Goal: Task Accomplishment & Management: Manage account settings

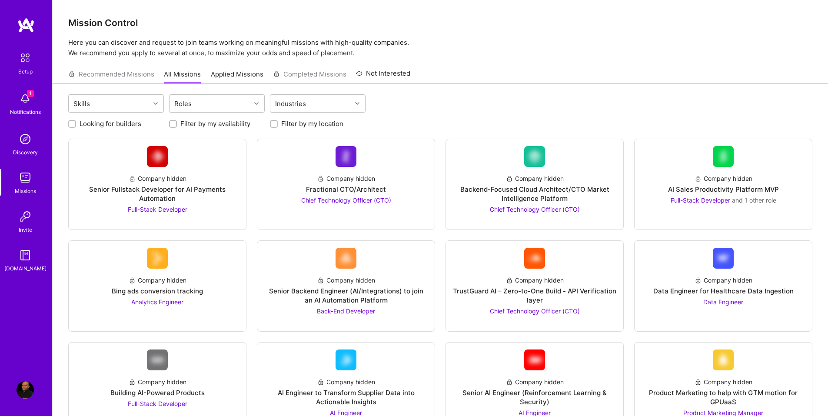
click at [21, 103] on img at bounding box center [25, 98] width 17 height 17
click at [23, 384] on img at bounding box center [25, 389] width 17 height 17
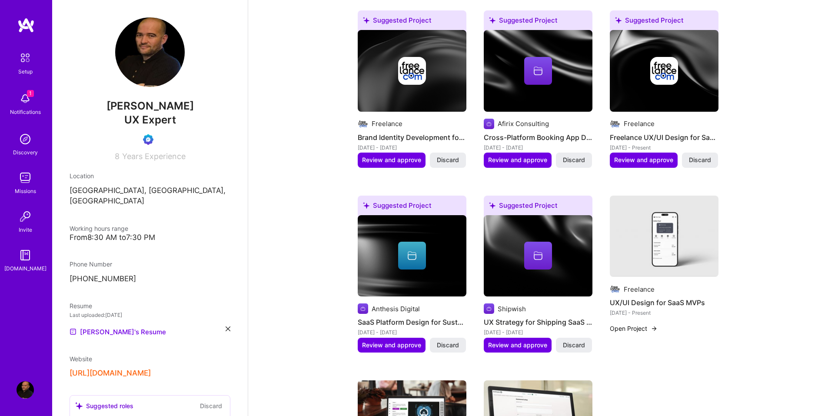
scroll to position [261, 0]
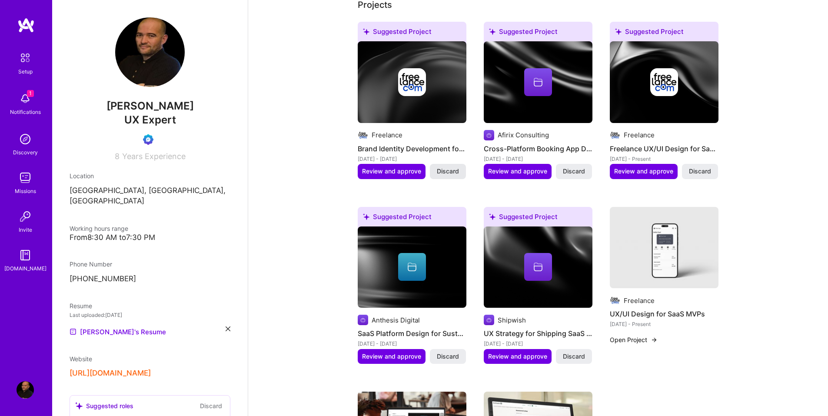
click at [457, 176] on button "Discard" at bounding box center [448, 171] width 36 height 15
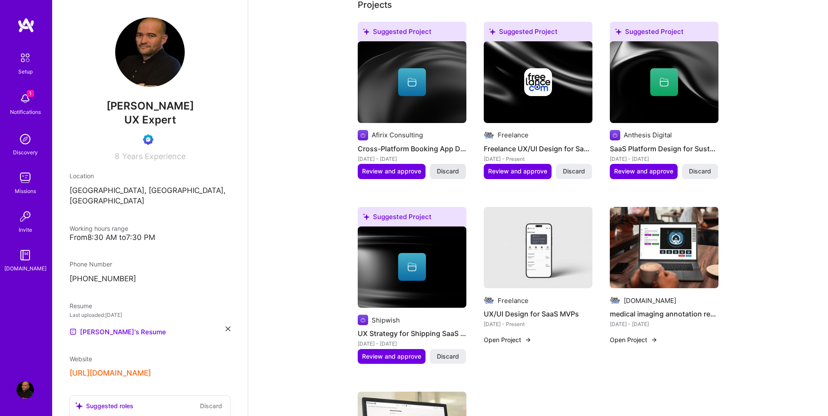
click at [576, 174] on span "Discard" at bounding box center [574, 171] width 22 height 9
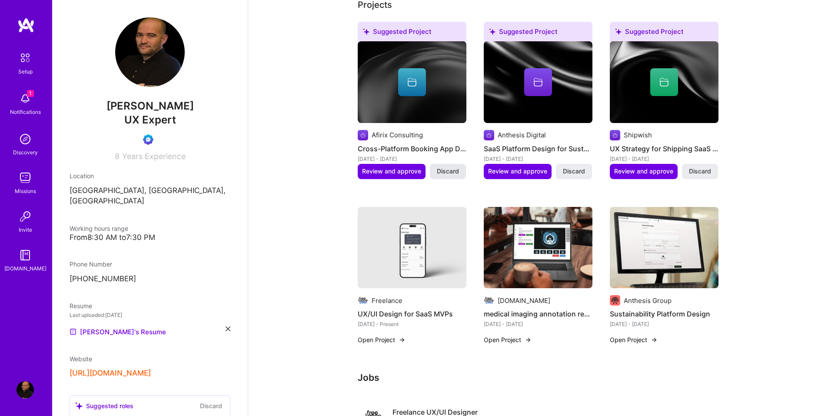
click at [454, 169] on span "Discard" at bounding box center [448, 171] width 22 height 9
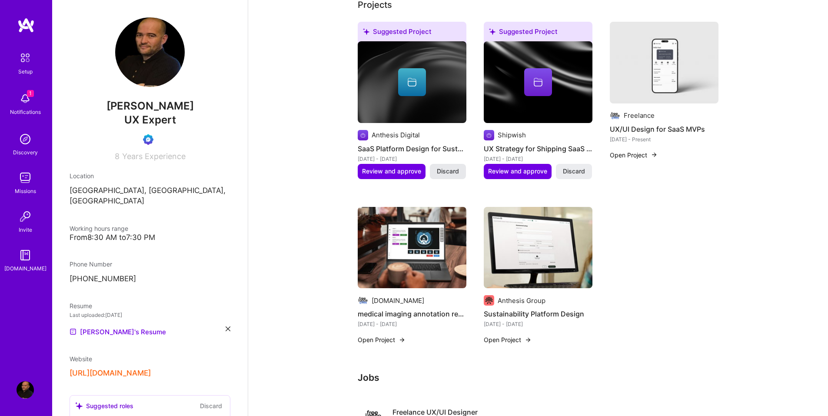
click at [449, 175] on span "Discard" at bounding box center [448, 171] width 22 height 9
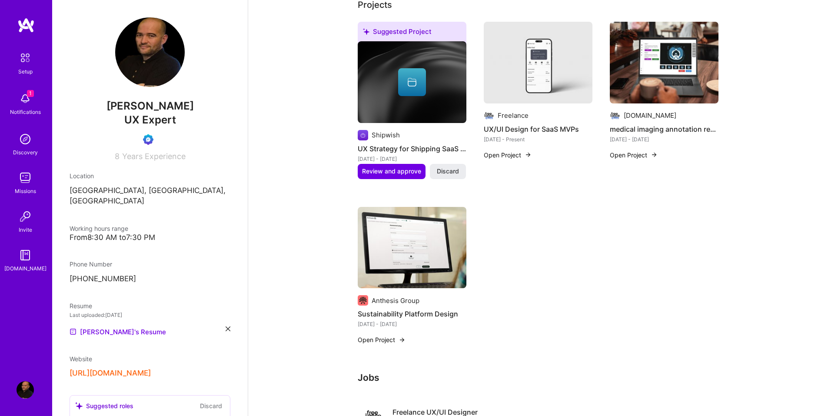
click at [449, 175] on span "Discard" at bounding box center [448, 171] width 22 height 9
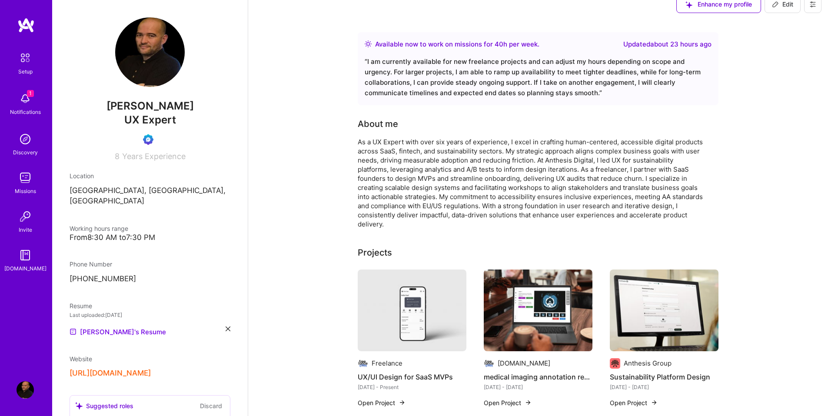
scroll to position [0, 0]
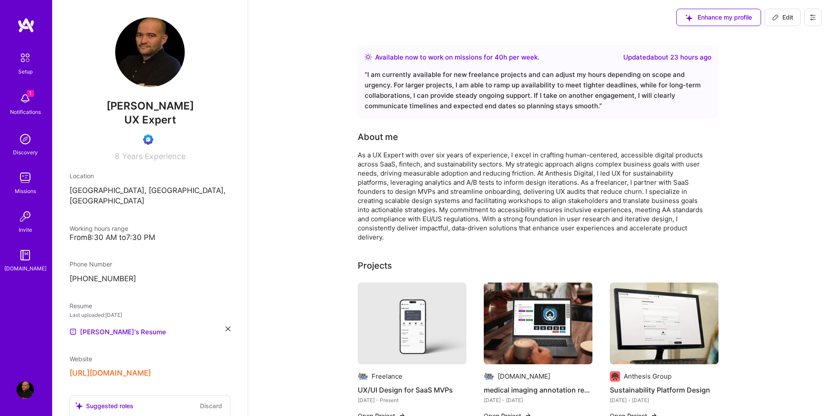
click at [790, 22] on button "Edit" at bounding box center [783, 17] width 36 height 17
select select "GB"
select select "Right Now"
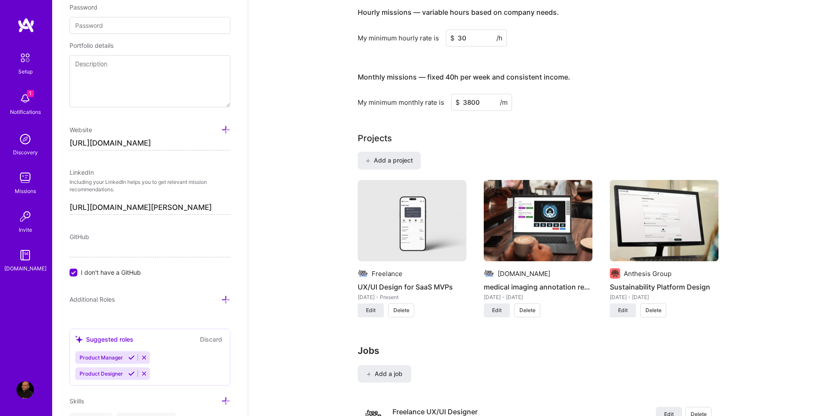
scroll to position [478, 0]
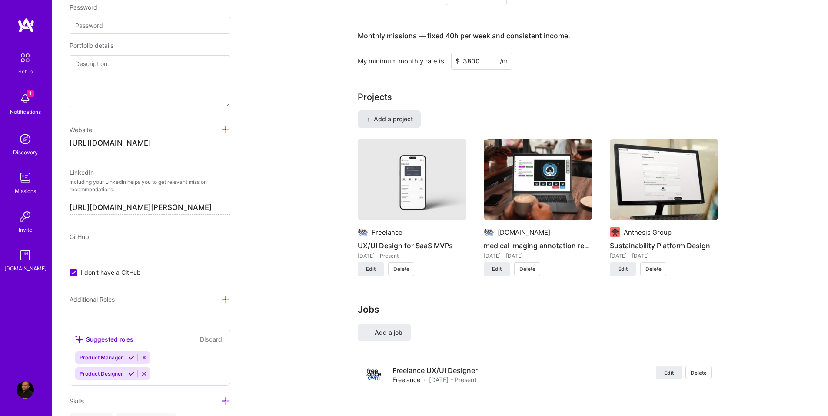
click at [390, 115] on span "Add a project" at bounding box center [389, 119] width 47 height 9
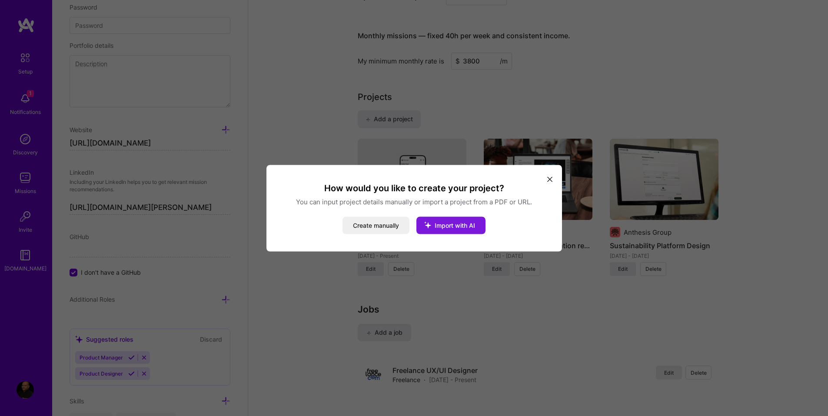
click at [441, 226] on span "Import with AI" at bounding box center [455, 224] width 40 height 7
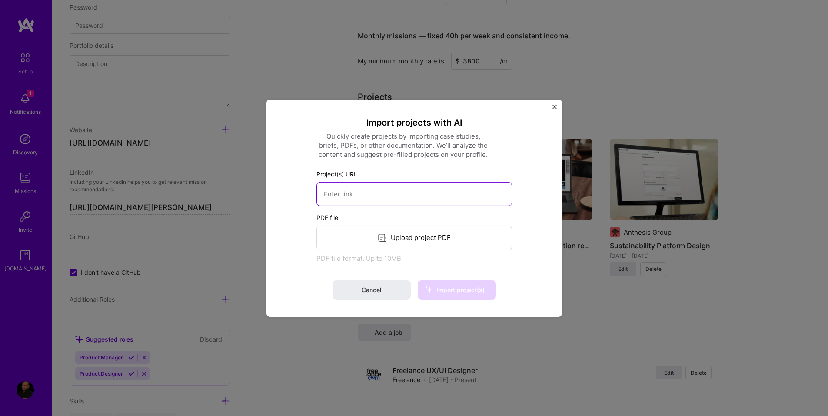
paste input "https://uxdesignerpauljames.com/portfolio-comparison-report-design/"
type input "https://uxdesignerpauljames.com/portfolio-comparison-report-design/"
click at [459, 293] on span "Import project(s)" at bounding box center [460, 289] width 48 height 7
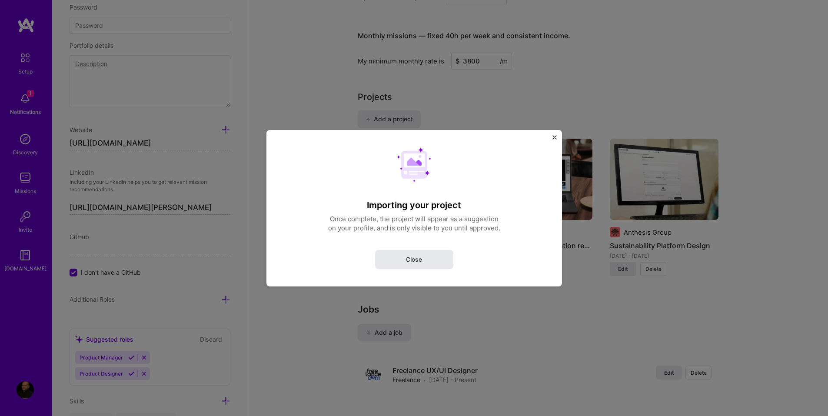
click at [409, 260] on span "Close" at bounding box center [414, 259] width 16 height 9
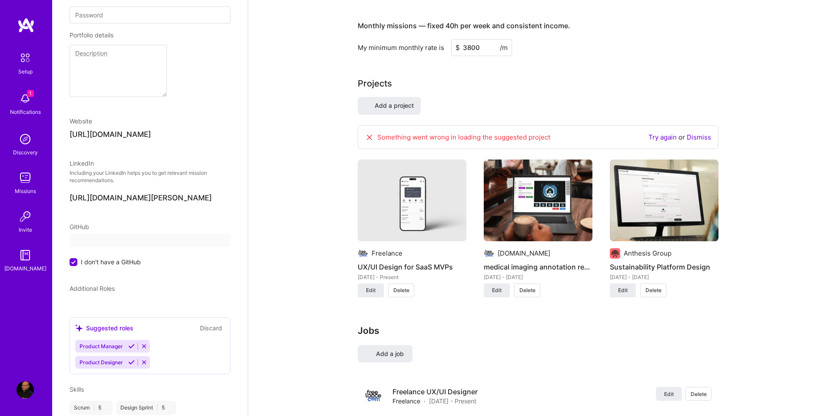
select select "GB"
select select "Right Now"
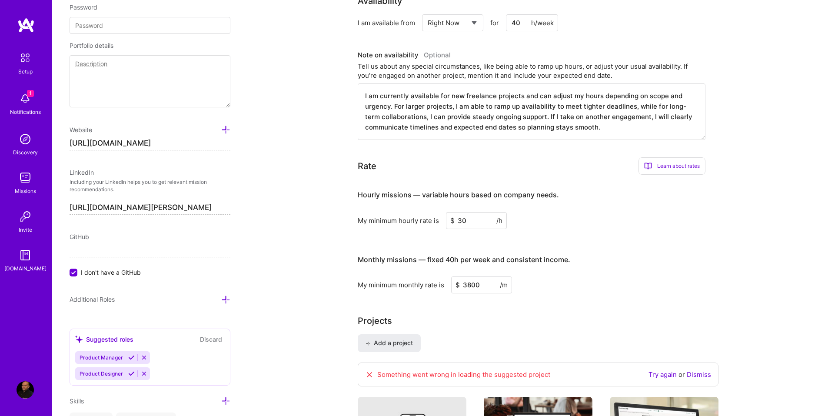
scroll to position [435, 0]
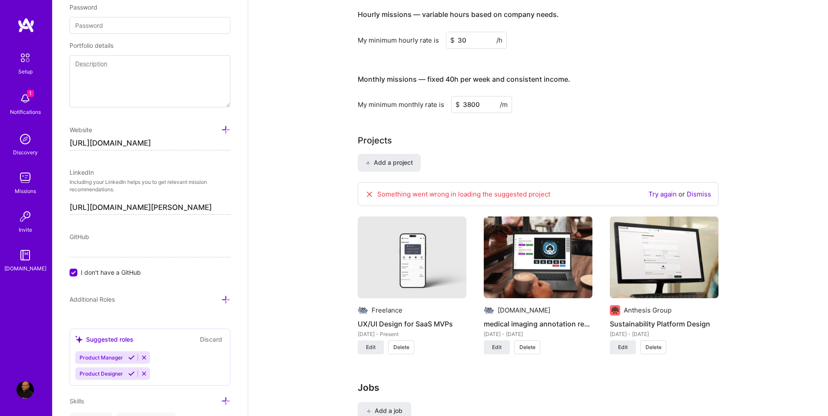
click at [694, 195] on link "Dismiss" at bounding box center [699, 194] width 24 height 8
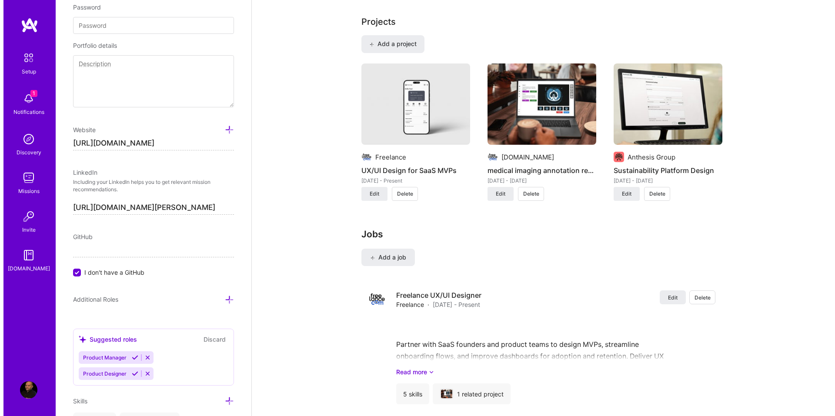
scroll to position [565, 0]
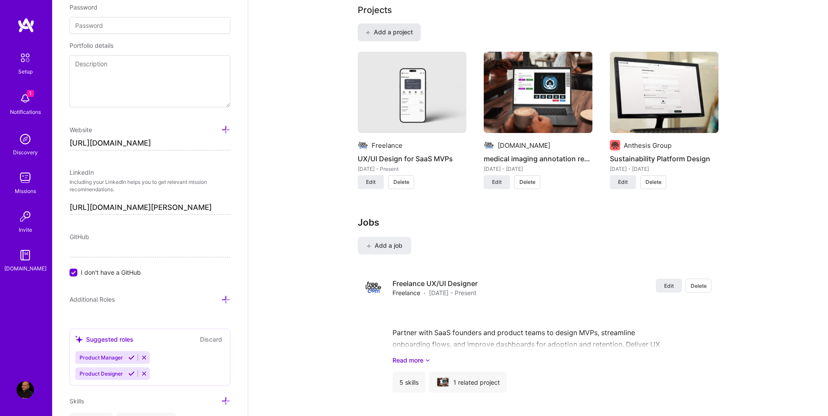
type textarea "As a UX Expert with over six years of experience, I excel in crafting human-cen…"
click at [381, 34] on span "Add a project" at bounding box center [389, 32] width 47 height 9
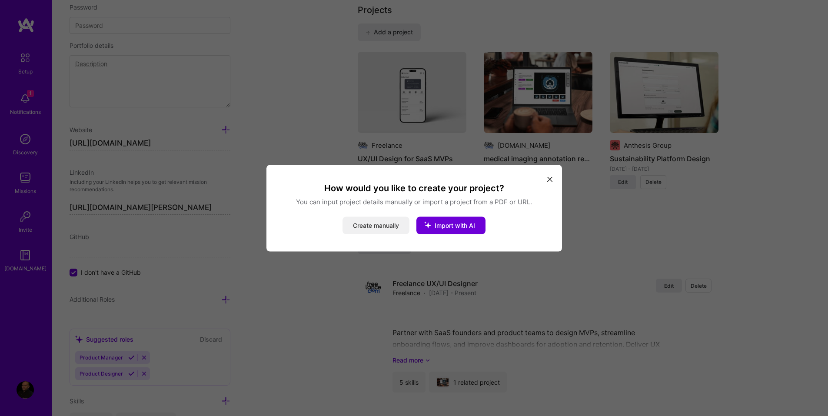
click at [371, 229] on button "Create manually" at bounding box center [376, 224] width 67 height 17
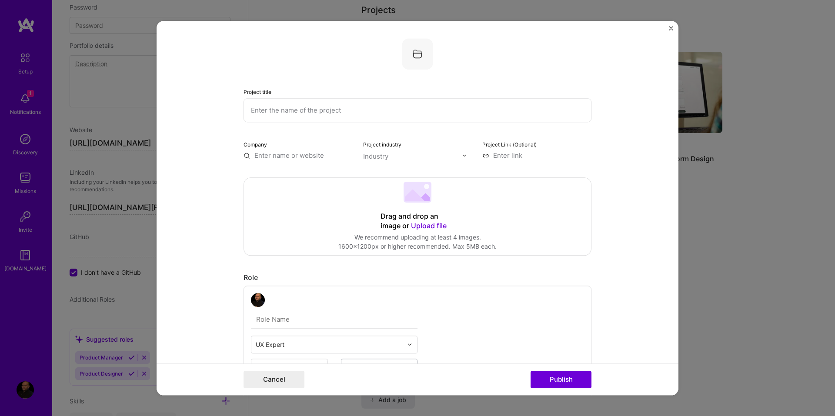
paste input "LCA Comparison Report"
type input "LCA Comparison Report"
click at [430, 225] on span "Upload file" at bounding box center [429, 225] width 36 height 9
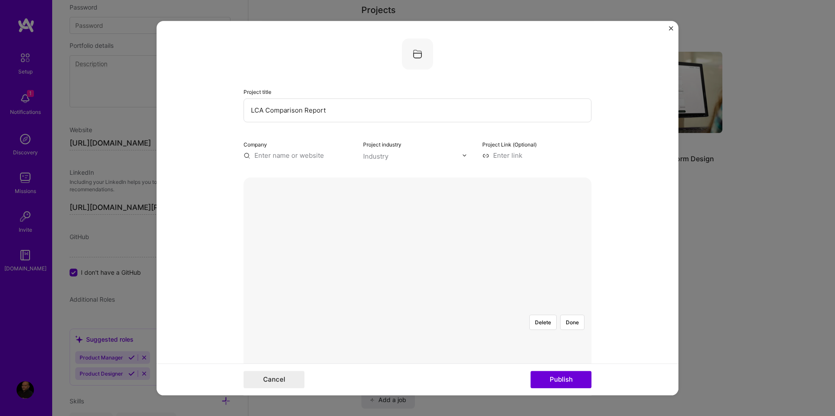
click at [481, 308] on div at bounding box center [597, 424] width 309 height 232
click at [563, 315] on button "Done" at bounding box center [572, 322] width 24 height 15
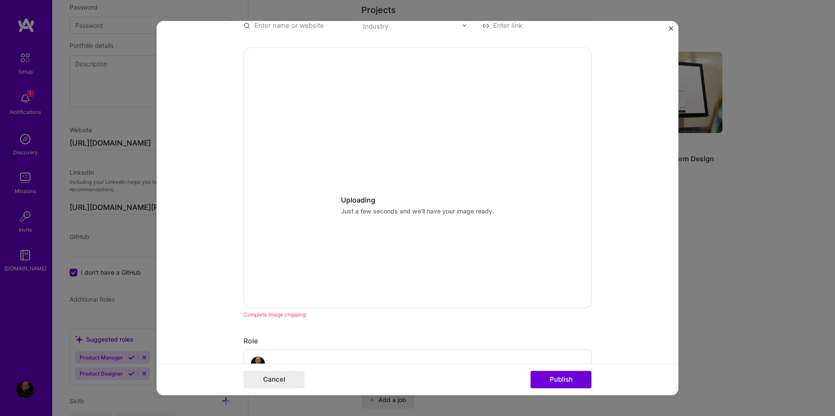
scroll to position [130, 0]
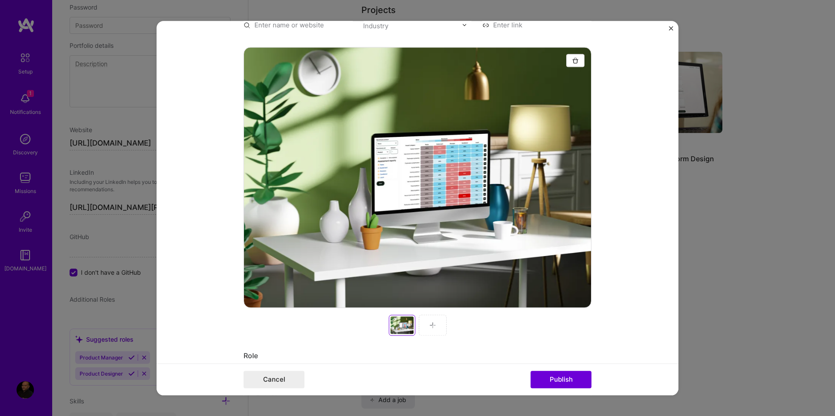
click at [430, 322] on img at bounding box center [432, 325] width 7 height 7
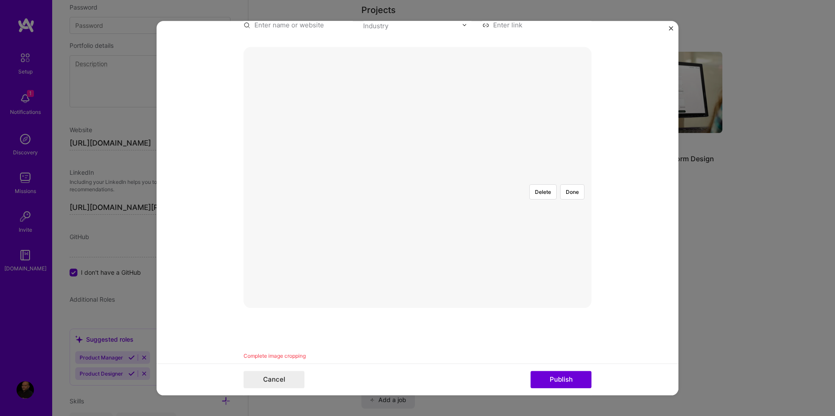
click at [481, 213] on div at bounding box center [593, 293] width 309 height 232
click at [569, 184] on button "Done" at bounding box center [572, 191] width 24 height 15
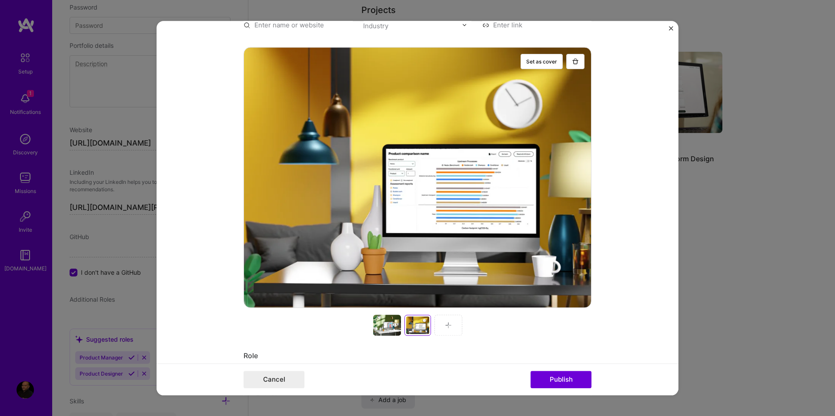
click at [447, 323] on img at bounding box center [448, 325] width 7 height 7
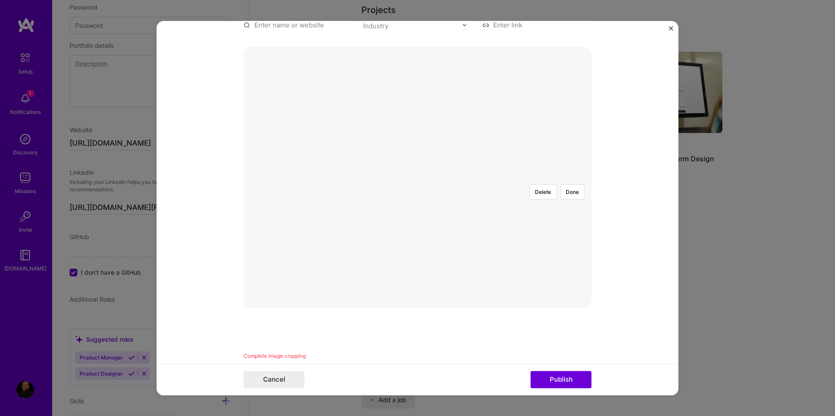
click at [447, 189] on div at bounding box center [592, 293] width 309 height 232
click at [565, 184] on button "Done" at bounding box center [572, 191] width 24 height 15
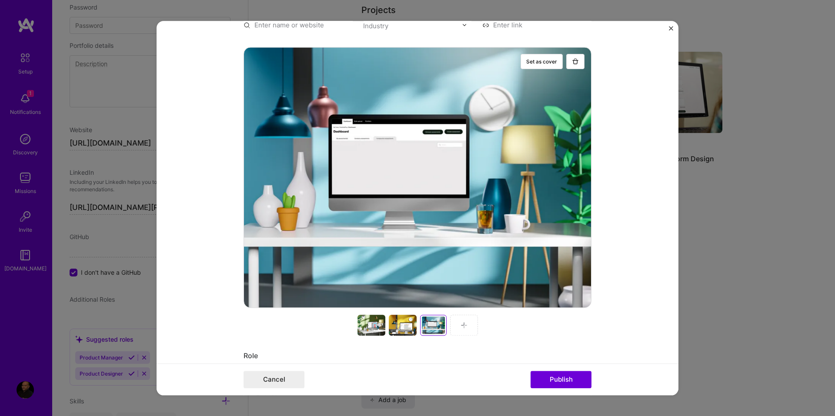
click at [463, 327] on img at bounding box center [463, 325] width 7 height 7
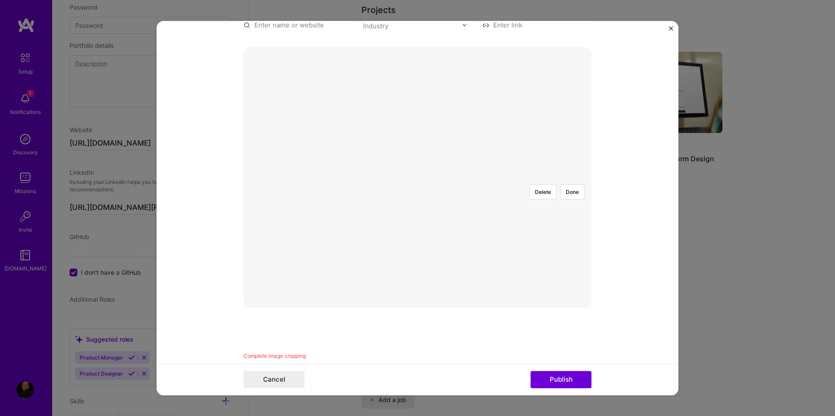
click at [442, 221] on div at bounding box center [596, 293] width 309 height 232
click at [568, 184] on button "Done" at bounding box center [572, 191] width 24 height 15
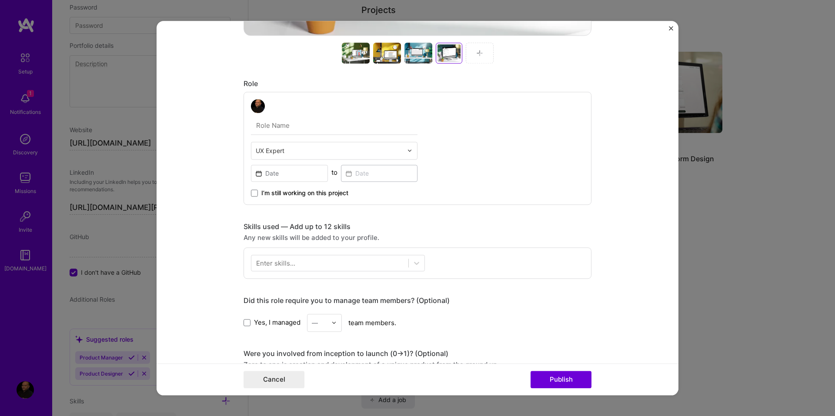
scroll to position [435, 0]
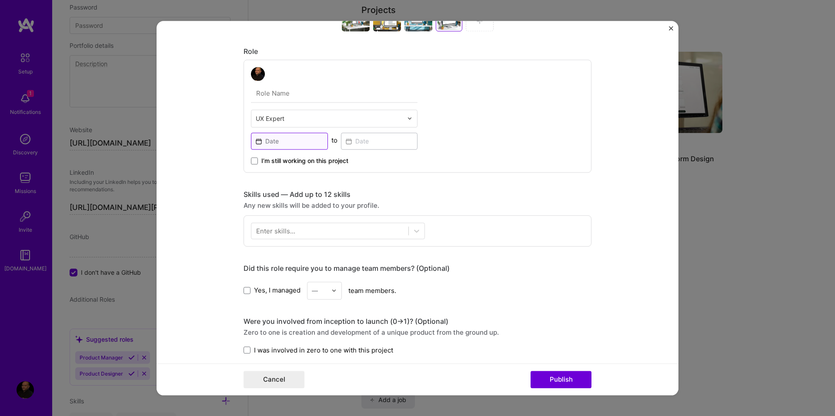
click at [299, 142] on input at bounding box center [289, 141] width 77 height 17
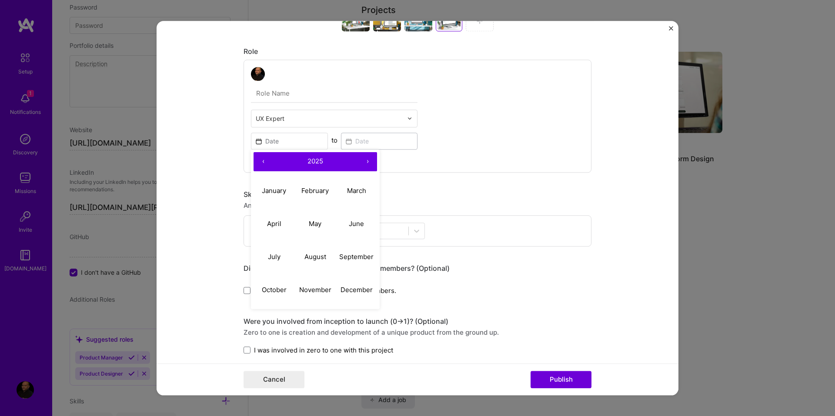
click at [260, 160] on button "‹" at bounding box center [262, 161] width 19 height 19
click at [313, 259] on abbr "August" at bounding box center [315, 257] width 22 height 8
type input "Aug, 2024"
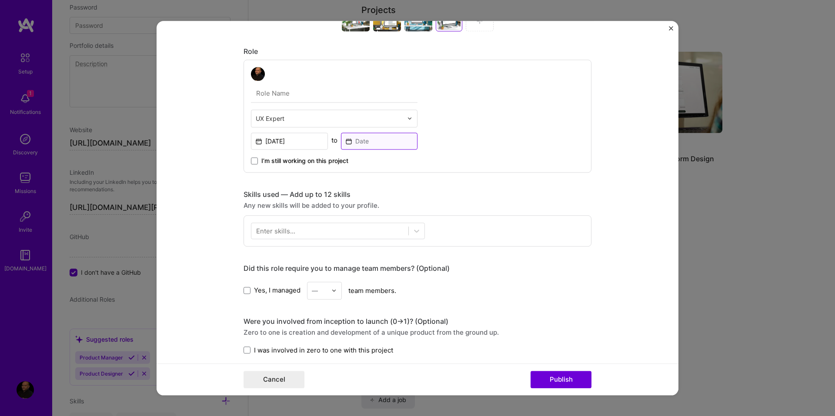
click at [371, 147] on input at bounding box center [379, 141] width 77 height 17
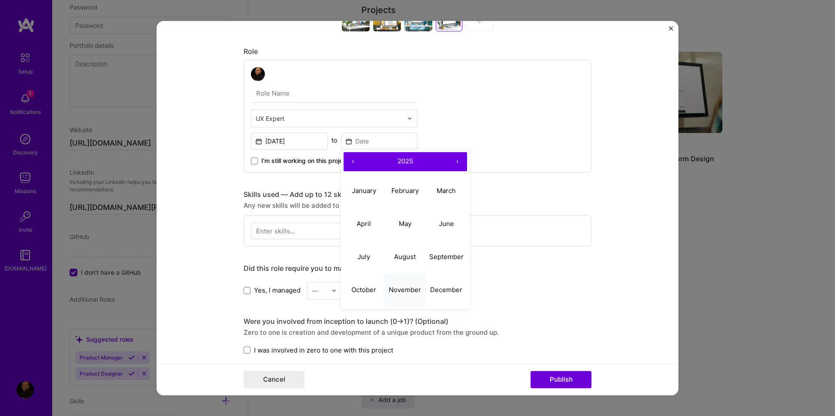
click at [389, 290] on abbr "November" at bounding box center [405, 290] width 32 height 8
type input "Nov, 2025"
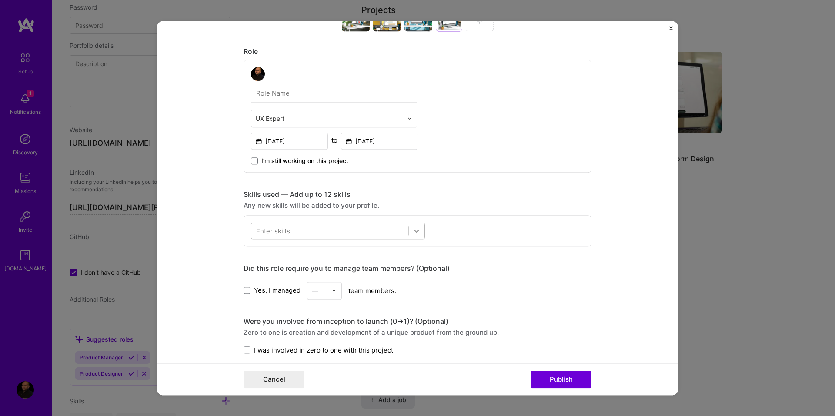
click at [414, 230] on icon at bounding box center [416, 231] width 5 height 3
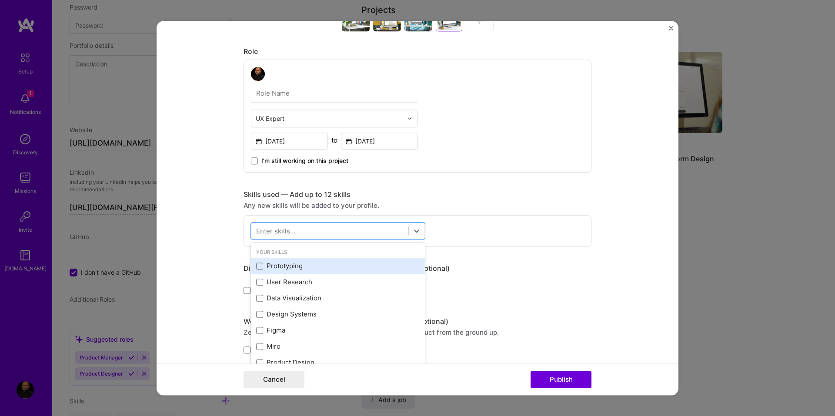
click at [293, 264] on div "Prototyping" at bounding box center [337, 266] width 163 height 9
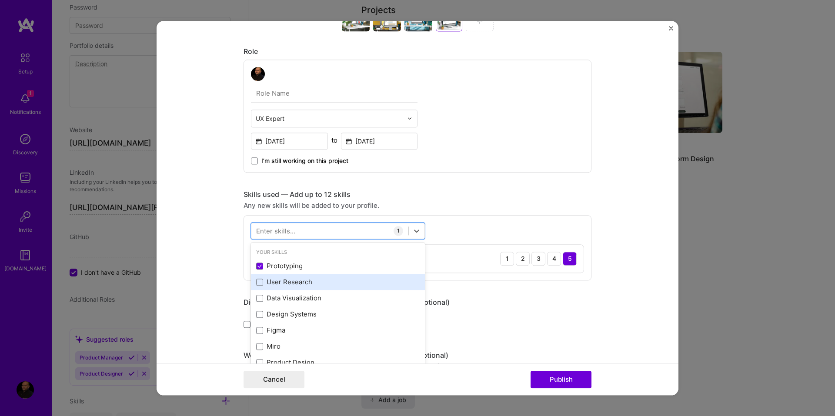
click at [290, 280] on div "User Research" at bounding box center [337, 282] width 163 height 9
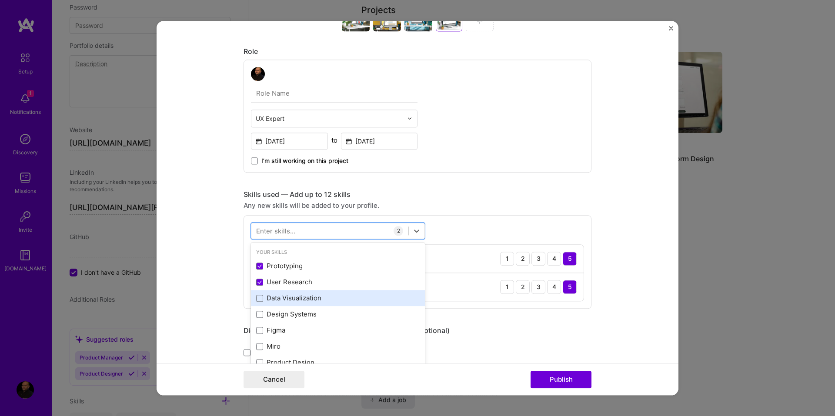
click at [288, 297] on div "Data Visualization" at bounding box center [337, 298] width 163 height 9
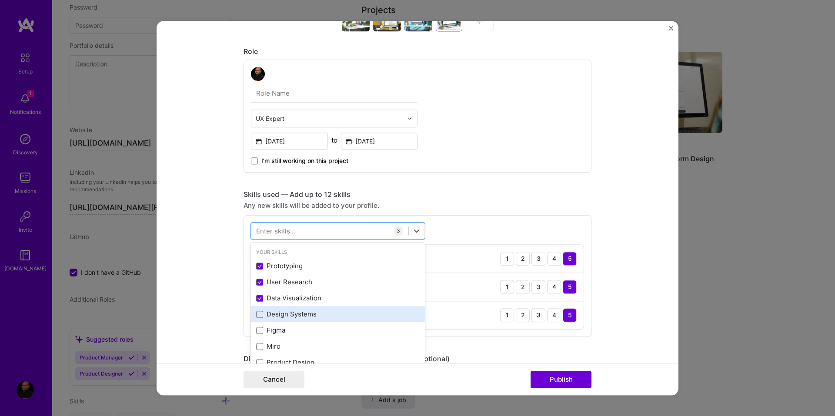
click at [286, 316] on div "Design Systems" at bounding box center [337, 314] width 163 height 9
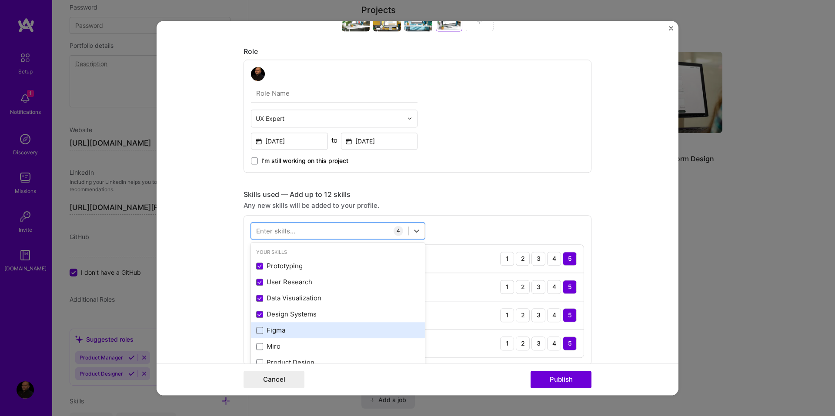
click at [270, 333] on div "Figma" at bounding box center [337, 330] width 163 height 9
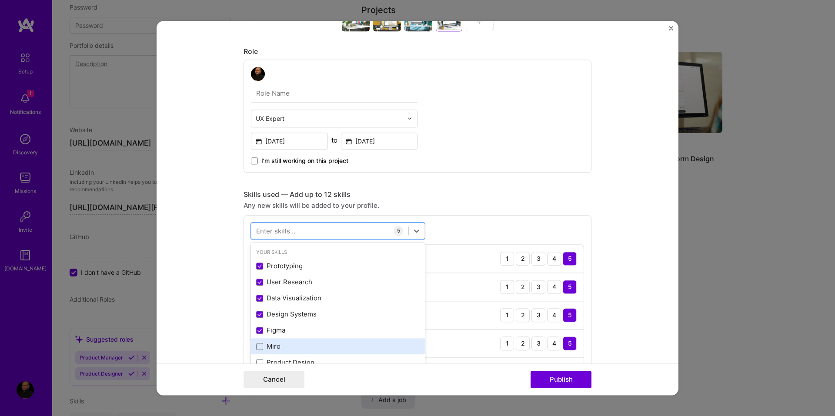
click at [265, 350] on div "Miro" at bounding box center [337, 346] width 163 height 9
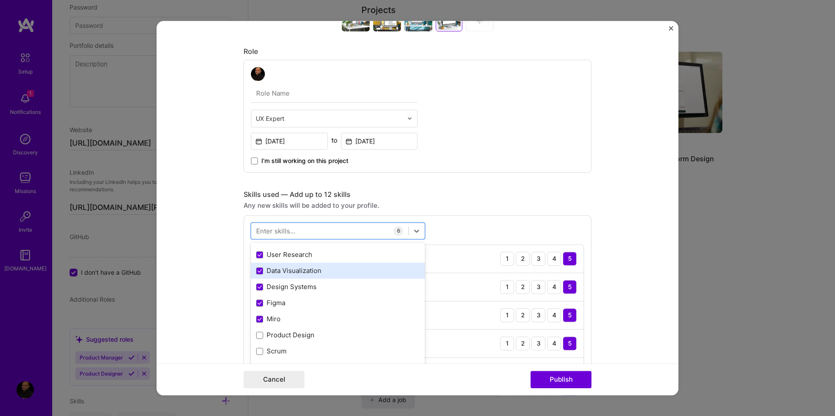
scroll to position [43, 0]
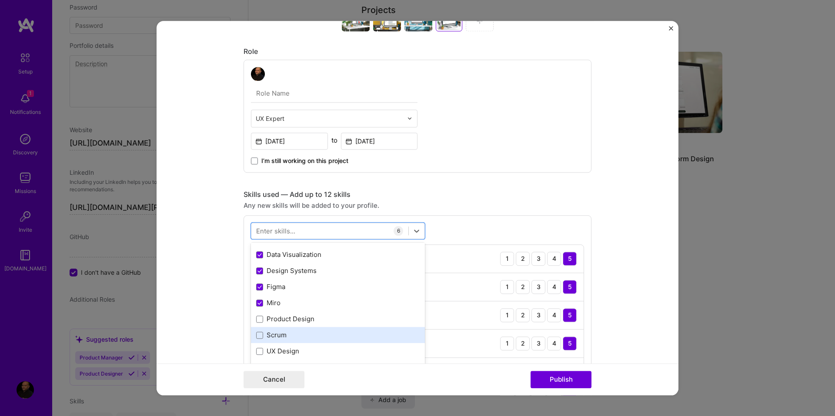
click at [272, 336] on div "Scrum" at bounding box center [337, 335] width 163 height 9
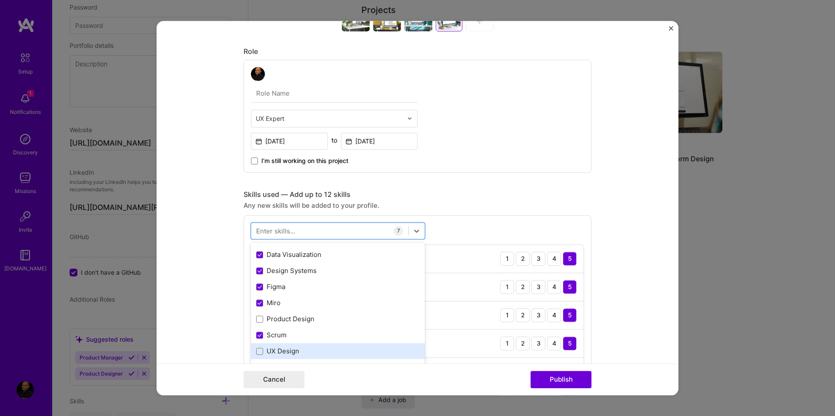
click at [270, 351] on div "UX Design" at bounding box center [337, 351] width 163 height 9
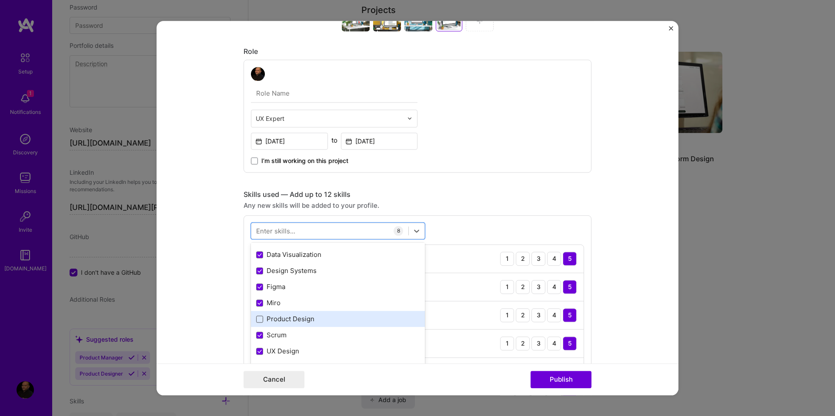
click at [258, 320] on span at bounding box center [259, 319] width 7 height 7
click at [0, 0] on input "checkbox" at bounding box center [0, 0] width 0 height 0
click at [468, 219] on div "option Product Design, selected. option Data Visualization selected, 0 of 2. 37…" at bounding box center [417, 360] width 348 height 291
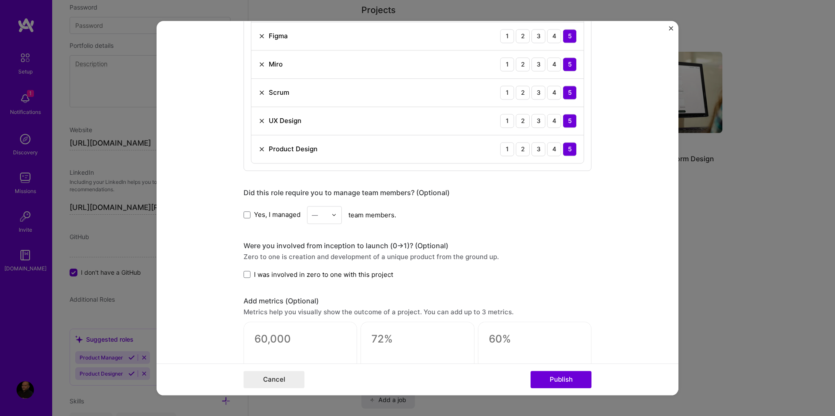
scroll to position [826, 0]
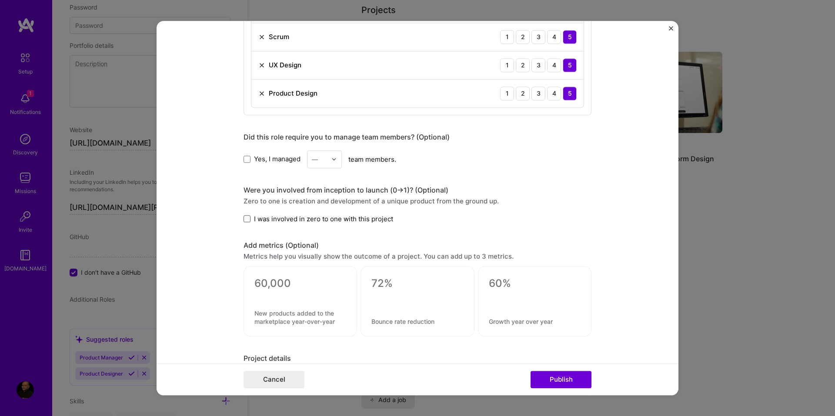
click at [243, 220] on span at bounding box center [246, 219] width 7 height 7
click at [0, 0] on input "I was involved in zero to one with this project" at bounding box center [0, 0] width 0 height 0
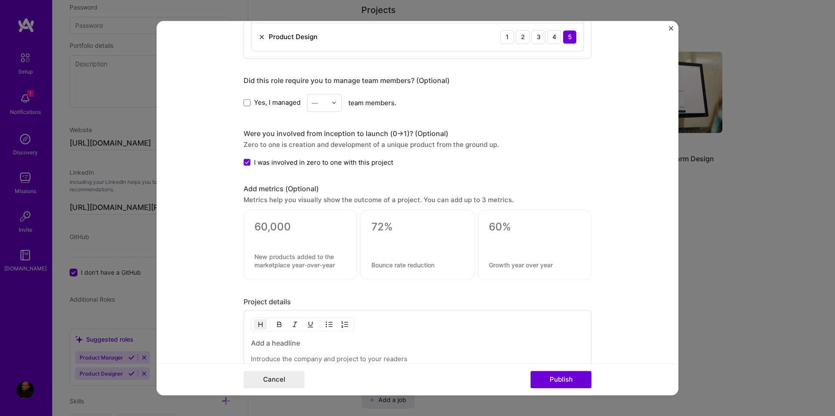
scroll to position [956, 0]
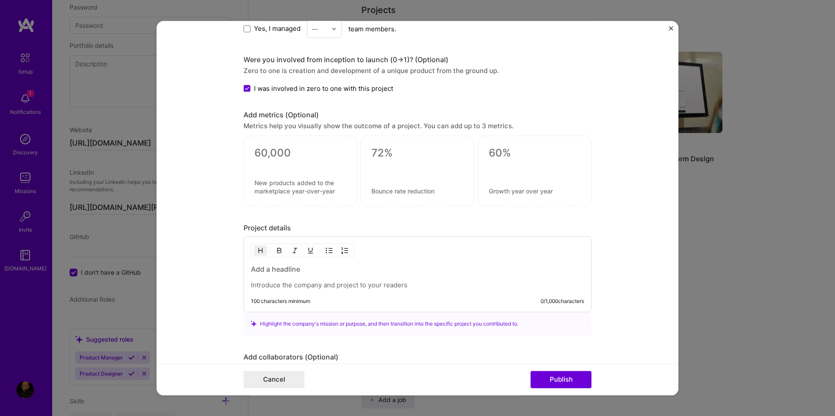
click at [271, 286] on p at bounding box center [417, 285] width 333 height 9
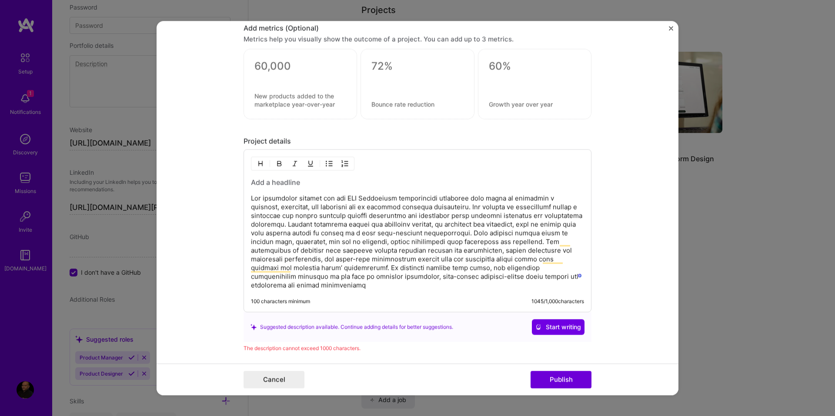
scroll to position [1000, 0]
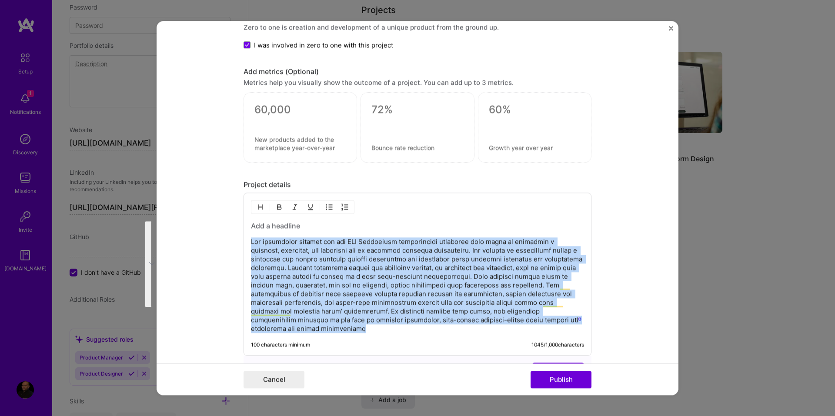
drag, startPoint x: 542, startPoint y: 320, endPoint x: 215, endPoint y: 241, distance: 336.3
click at [215, 241] on form "Project title LCA Comparison Report Company Project industry Industry Project L…" at bounding box center [417, 208] width 522 height 374
paste div "To enrich screen reader interactions, please activate Accessibility in Grammarl…"
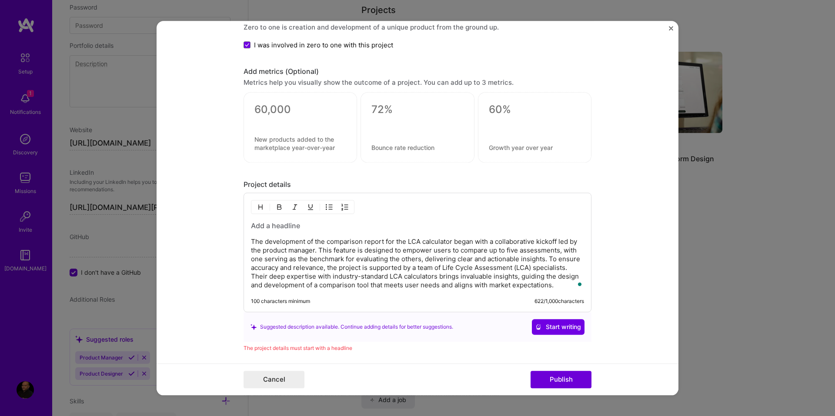
click at [257, 226] on h3 "To enrich screen reader interactions, please activate Accessibility in Grammarl…" at bounding box center [417, 226] width 333 height 10
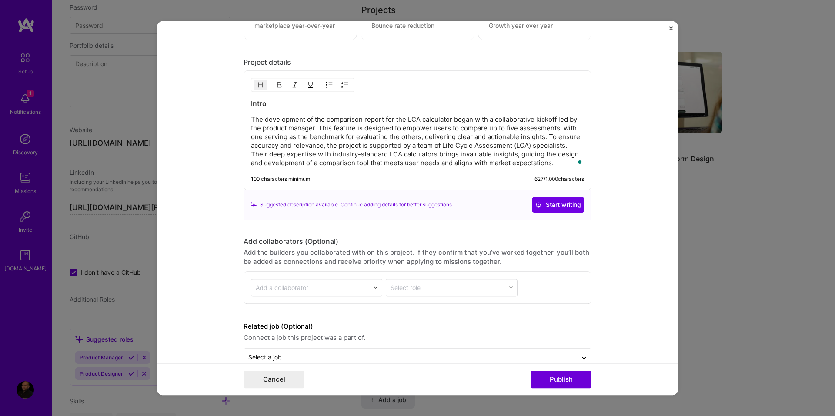
scroll to position [1141, 0]
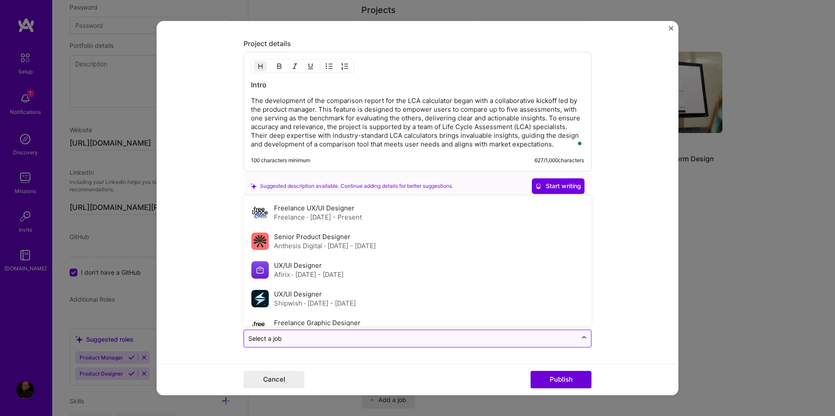
click at [584, 337] on icon at bounding box center [583, 337] width 7 height 9
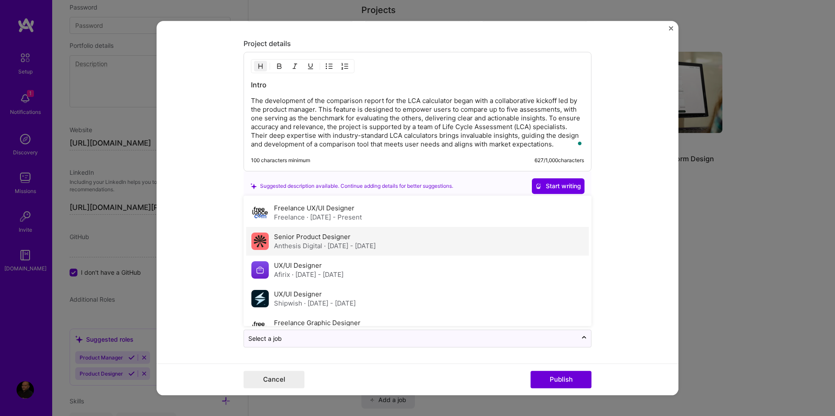
click at [344, 247] on span "· Jan 2022 - Jan 2025" at bounding box center [350, 246] width 52 height 8
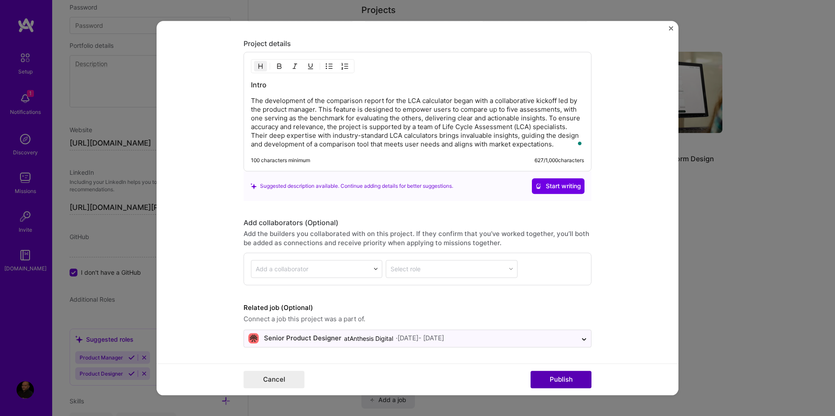
click at [576, 380] on button "Publish" at bounding box center [560, 379] width 61 height 17
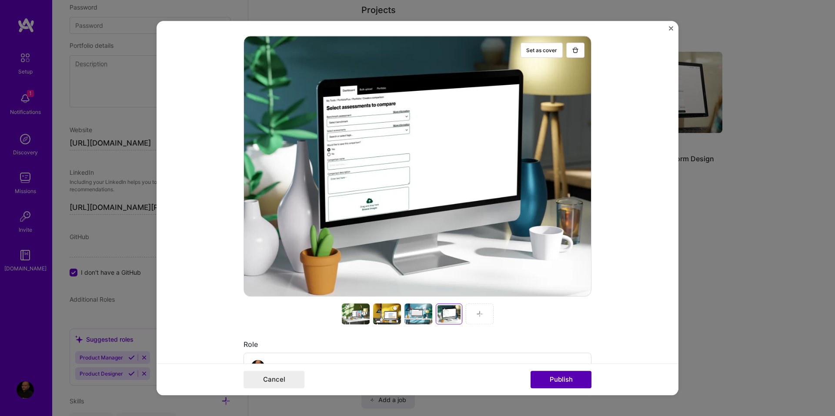
scroll to position [0, 0]
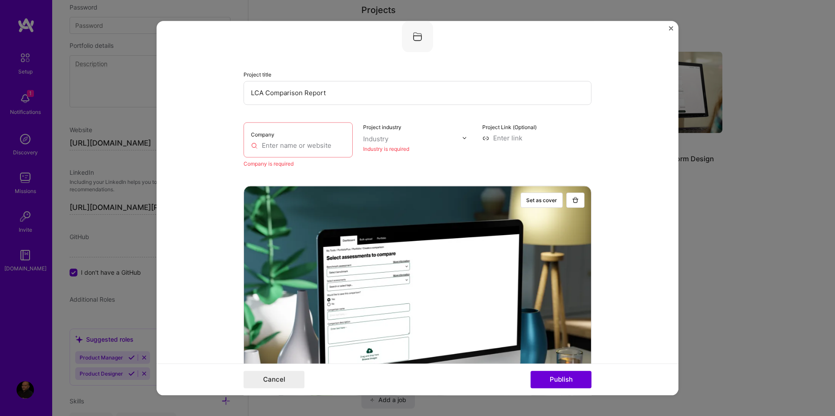
click at [295, 149] on input "text" at bounding box center [298, 145] width 94 height 9
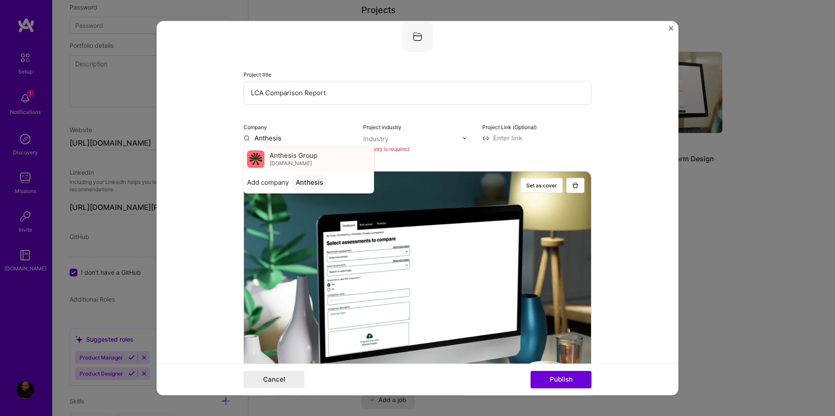
click at [297, 157] on span "Anthesis Group" at bounding box center [294, 155] width 48 height 9
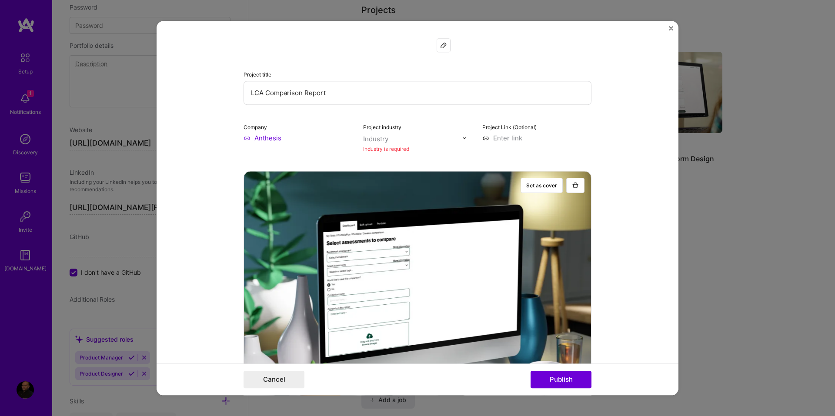
type input "Anthesis Group"
click at [462, 137] on img at bounding box center [464, 137] width 5 height 5
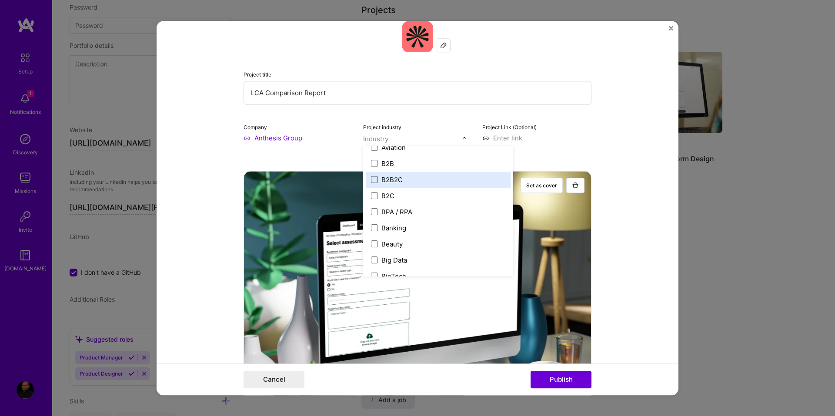
scroll to position [217, 0]
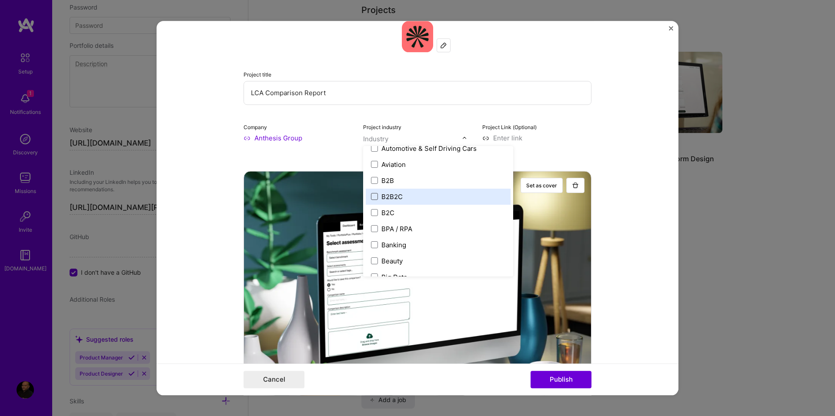
click at [371, 198] on span at bounding box center [374, 196] width 7 height 7
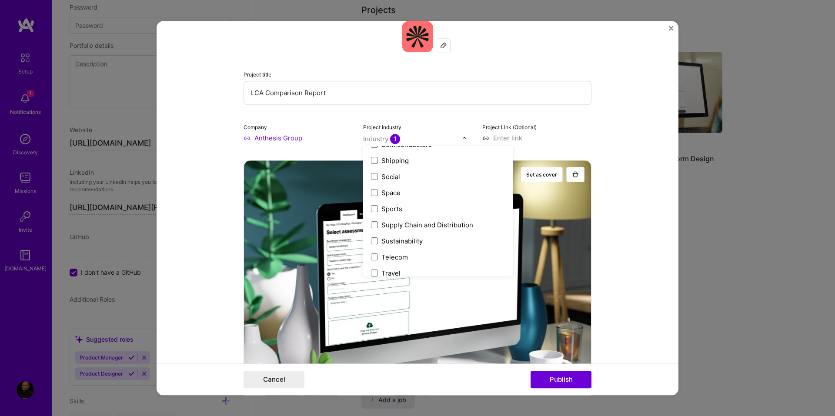
scroll to position [1782, 0]
click at [372, 239] on span at bounding box center [374, 239] width 7 height 7
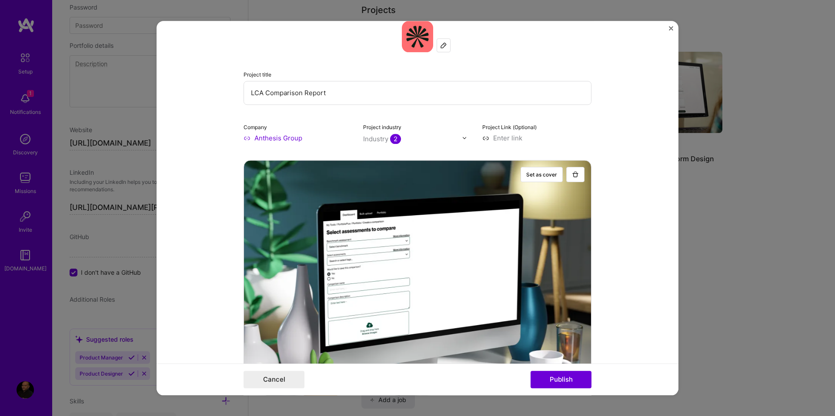
click at [613, 133] on form "Project title LCA Comparison Report Company Anthesis Group Project industry Ind…" at bounding box center [417, 208] width 522 height 374
click at [502, 136] on input at bounding box center [536, 137] width 109 height 9
paste input "https://uxdesignerpauljames.com/portfolio-comparison-report-design/"
type input "https://uxdesignerpauljames.com/portfolio-comparison-report-design/"
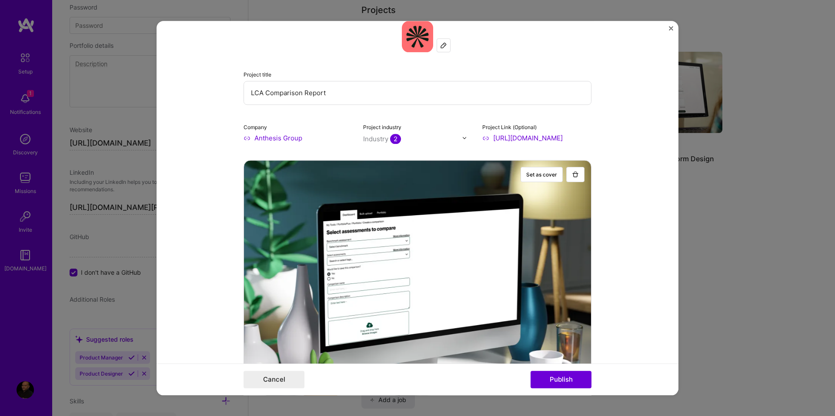
click at [635, 175] on form "Project title LCA Comparison Report Company Anthesis Group Project industry Ind…" at bounding box center [417, 208] width 522 height 374
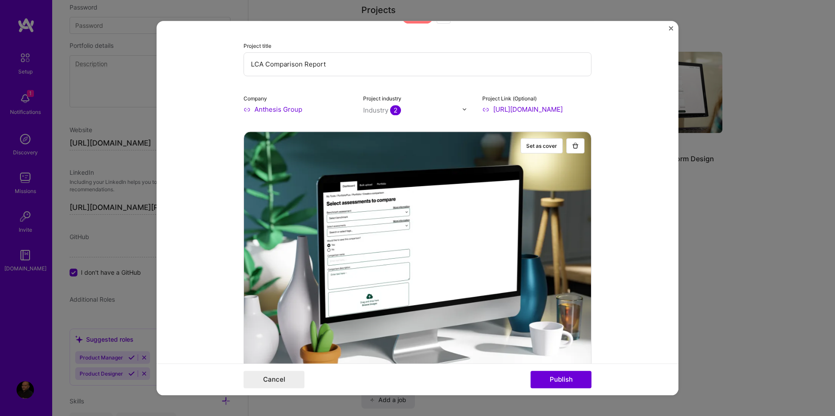
scroll to position [104, 0]
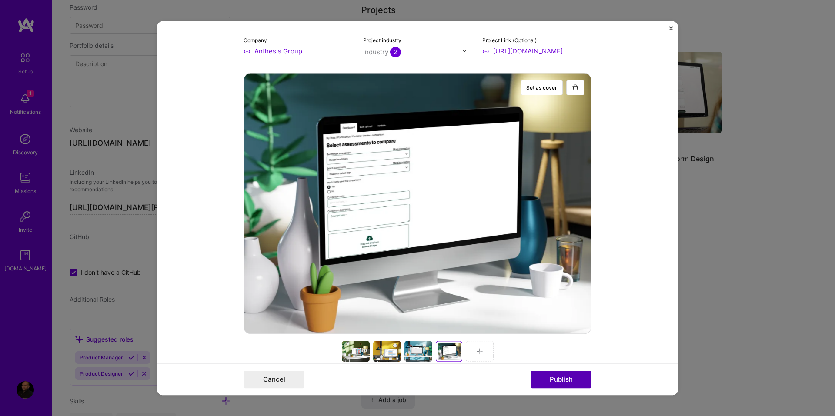
click at [575, 376] on button "Publish" at bounding box center [560, 379] width 61 height 17
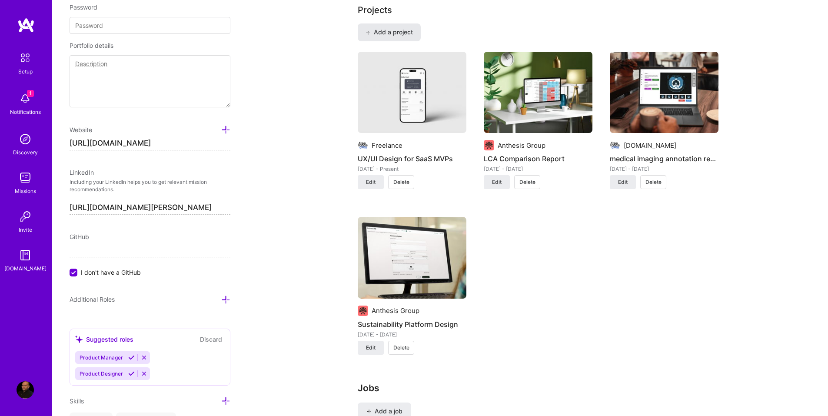
click at [390, 31] on span "Add a project" at bounding box center [389, 32] width 47 height 9
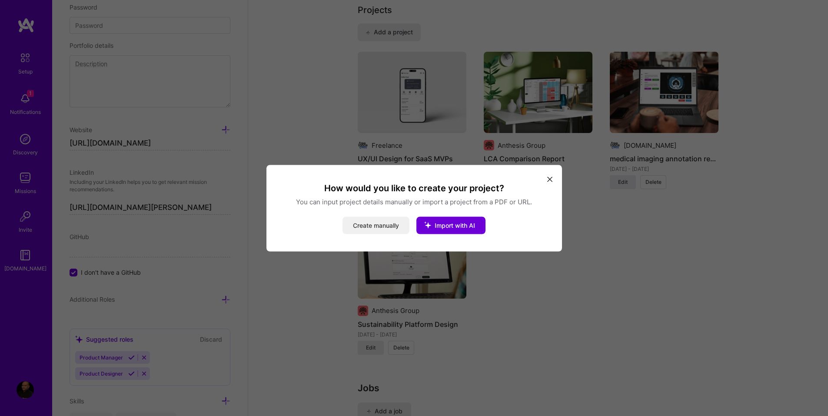
click at [376, 227] on button "Create manually" at bounding box center [376, 224] width 67 height 17
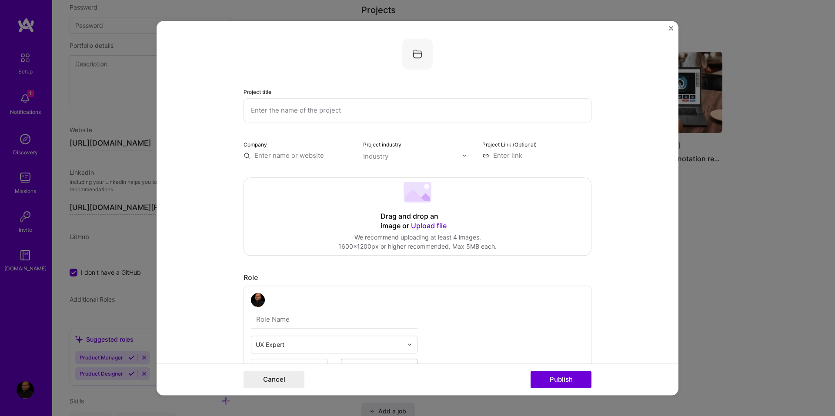
click at [292, 113] on input "text" at bounding box center [417, 110] width 348 height 24
paste input "Civic Tech Platform"
type input "Civic Tech Platform"
click at [429, 226] on span "Upload file" at bounding box center [429, 225] width 36 height 9
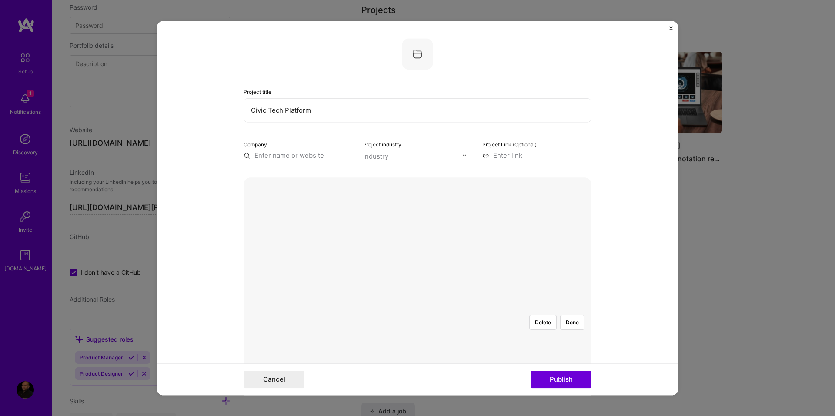
click at [476, 308] on div at bounding box center [592, 424] width 309 height 232
click at [567, 315] on button "Done" at bounding box center [572, 322] width 24 height 15
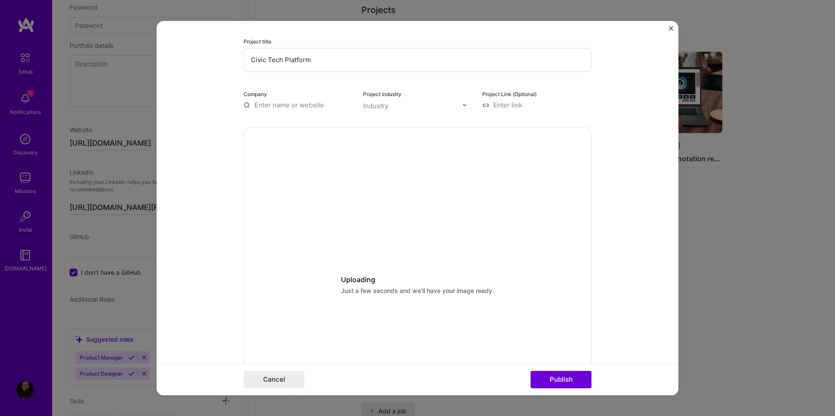
scroll to position [174, 0]
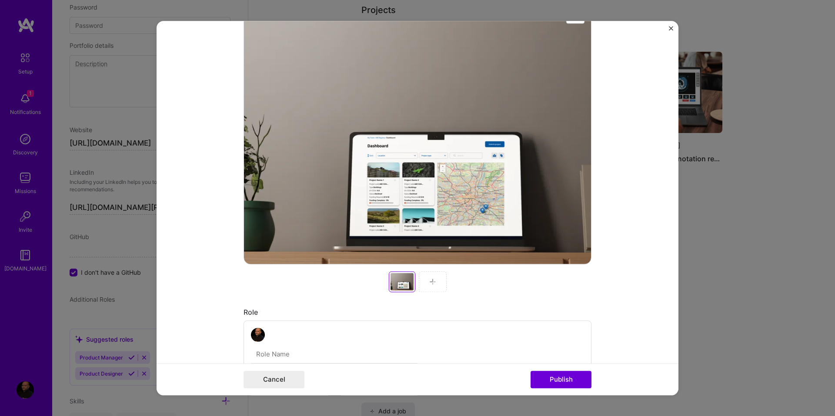
click at [433, 282] on div at bounding box center [433, 281] width 28 height 21
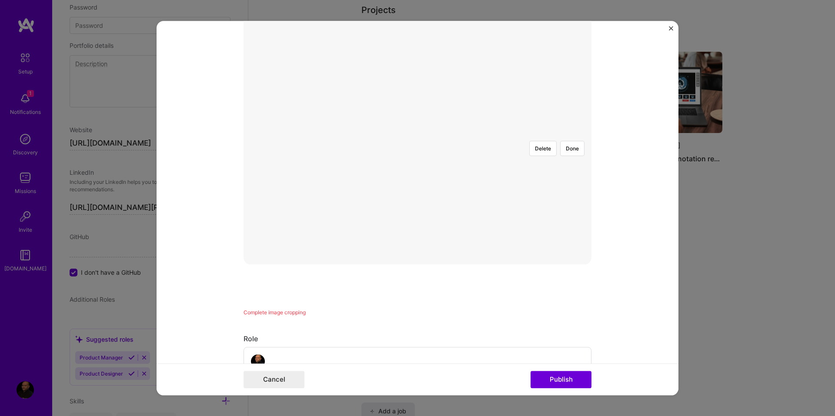
click at [448, 146] on div at bounding box center [602, 250] width 309 height 232
click at [563, 141] on button "Done" at bounding box center [572, 148] width 24 height 15
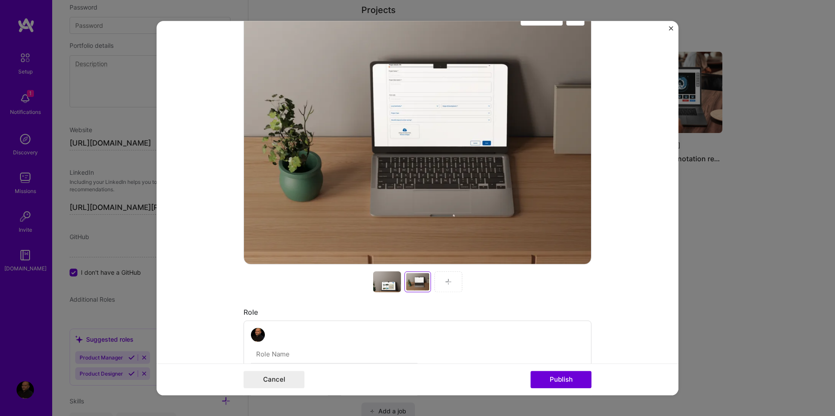
click at [445, 286] on div at bounding box center [448, 281] width 28 height 21
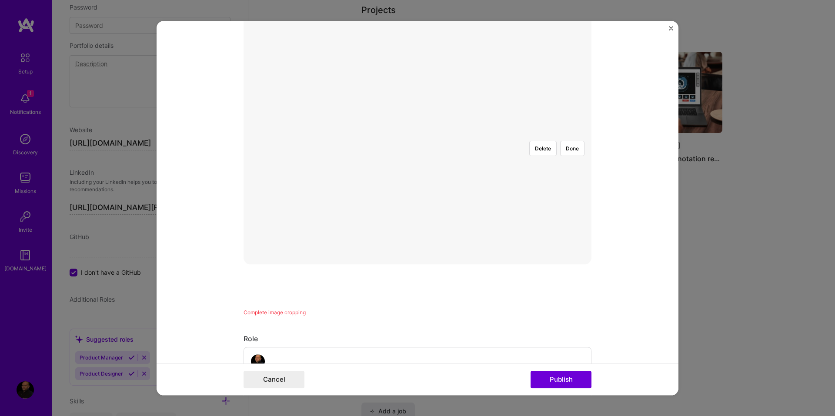
click at [451, 176] on div at bounding box center [605, 250] width 309 height 232
click at [577, 141] on button "Done" at bounding box center [572, 148] width 24 height 15
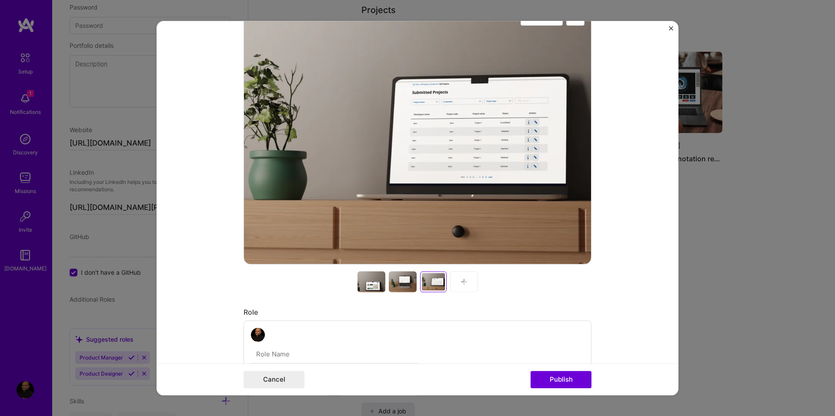
click at [461, 285] on img at bounding box center [463, 281] width 7 height 7
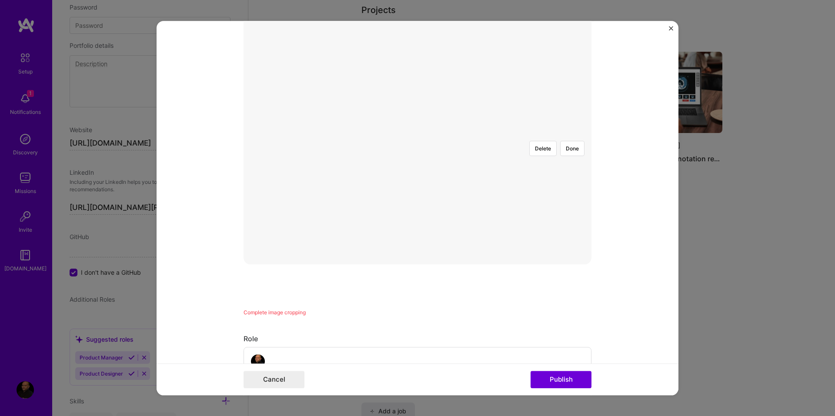
click at [436, 173] on div at bounding box center [590, 250] width 309 height 232
click at [574, 141] on button "Done" at bounding box center [572, 148] width 24 height 15
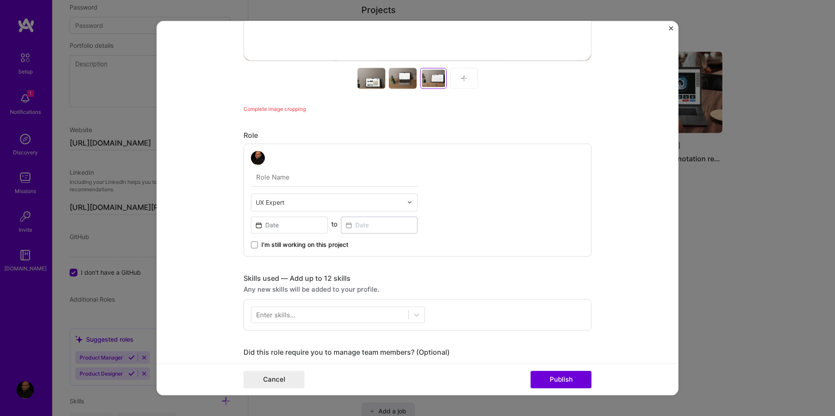
scroll to position [391, 0]
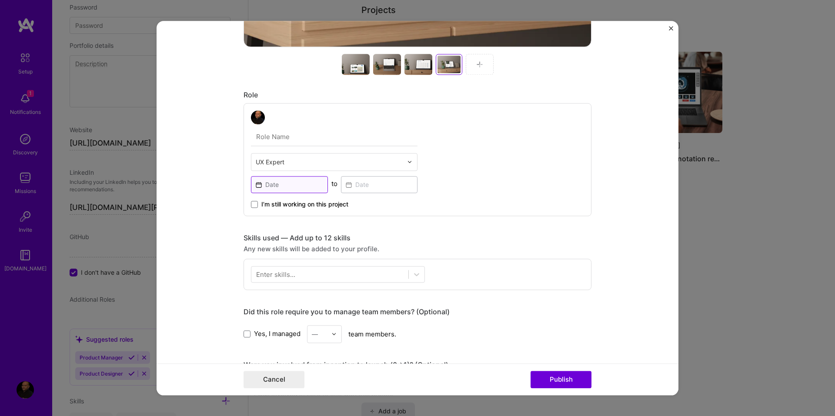
click at [303, 186] on input at bounding box center [289, 184] width 77 height 17
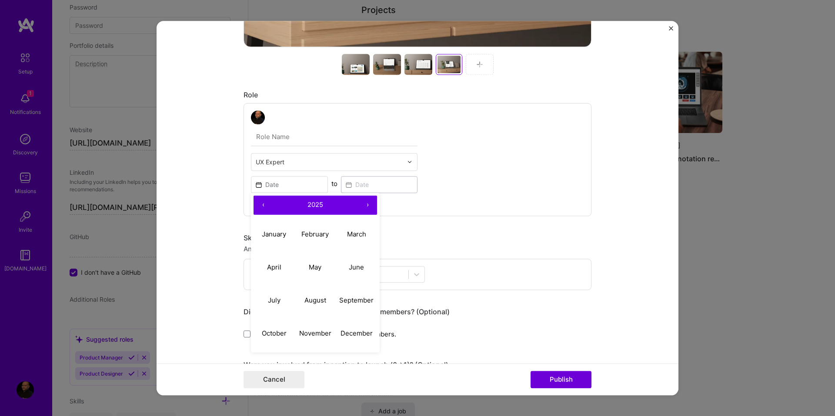
click at [259, 207] on button "‹" at bounding box center [262, 205] width 19 height 19
click at [270, 293] on button "July" at bounding box center [273, 300] width 41 height 33
type input "[DATE]"
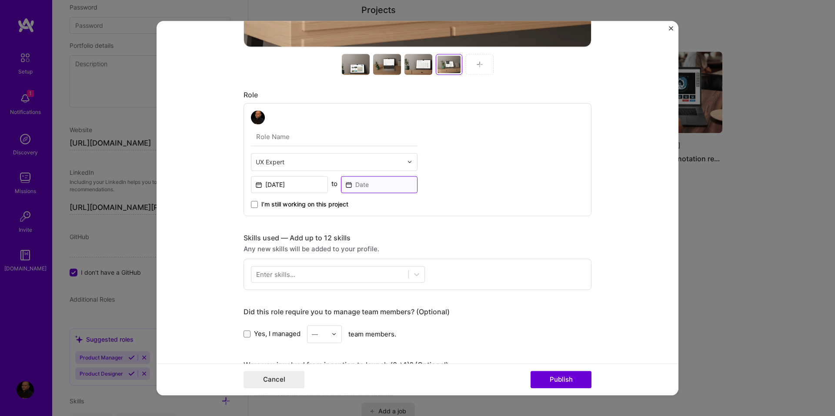
click at [364, 185] on input at bounding box center [379, 184] width 77 height 17
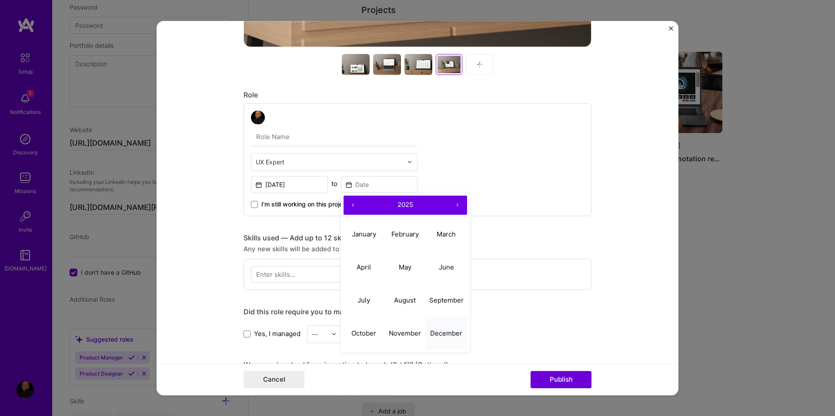
click at [434, 333] on abbr "December" at bounding box center [446, 333] width 32 height 8
type input "[DATE]"
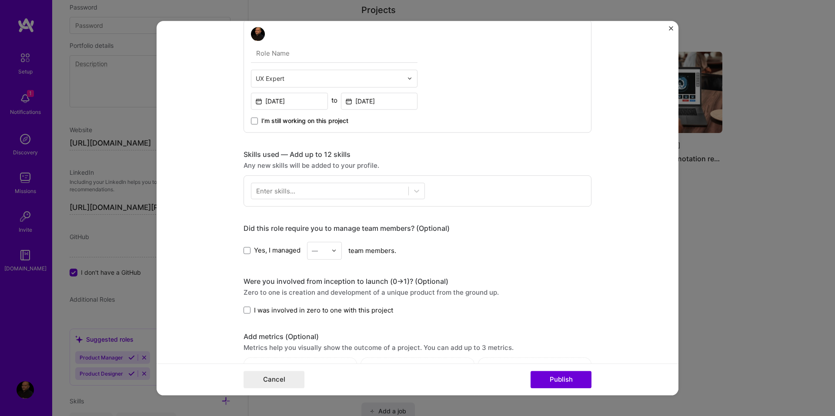
scroll to position [478, 0]
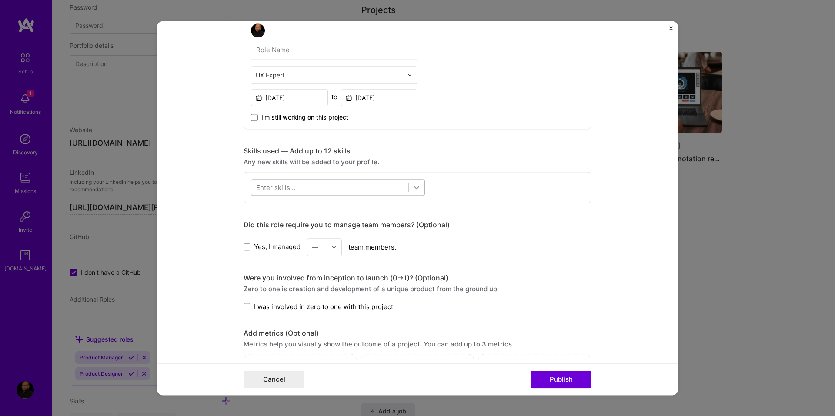
click at [413, 187] on icon at bounding box center [416, 187] width 9 height 9
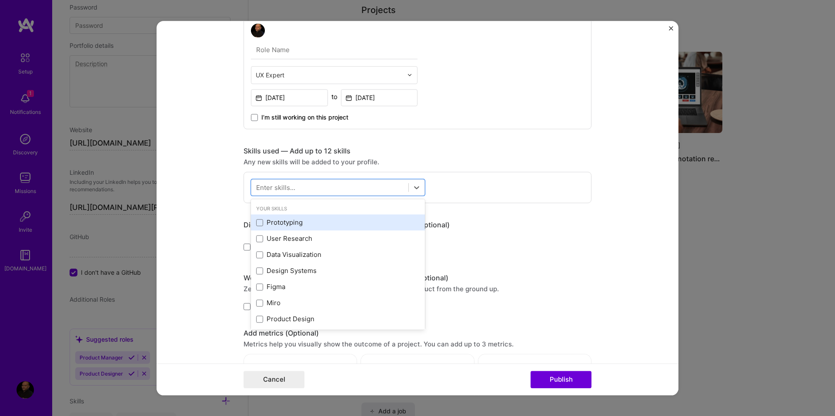
click at [260, 224] on div "Prototyping" at bounding box center [337, 222] width 163 height 9
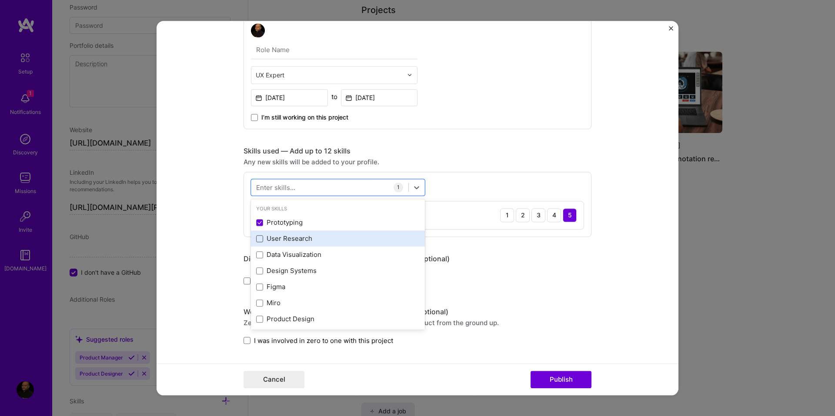
click at [259, 237] on span at bounding box center [259, 238] width 7 height 7
click at [0, 0] on input "checkbox" at bounding box center [0, 0] width 0 height 0
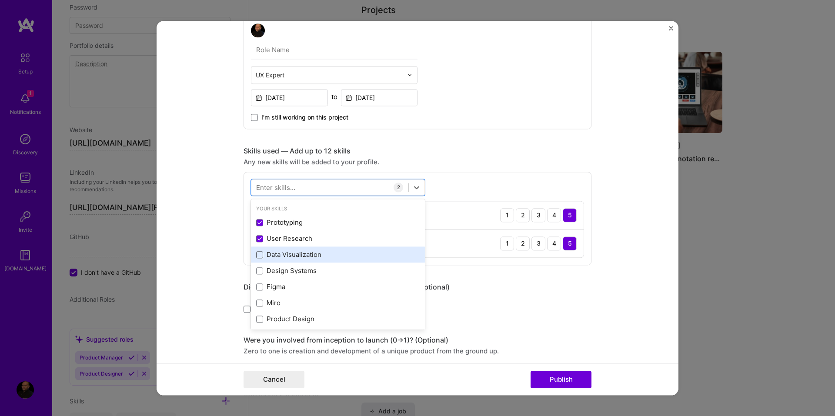
click at [257, 256] on span at bounding box center [259, 254] width 7 height 7
click at [0, 0] on input "checkbox" at bounding box center [0, 0] width 0 height 0
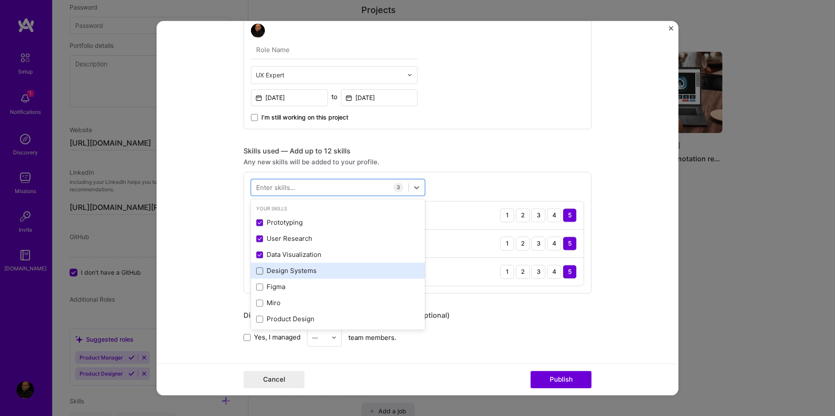
click at [256, 271] on span at bounding box center [259, 270] width 7 height 7
click at [0, 0] on input "checkbox" at bounding box center [0, 0] width 0 height 0
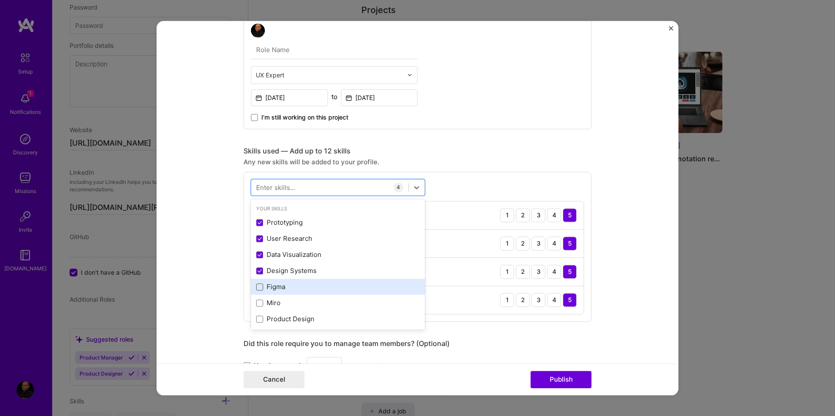
click at [259, 289] on span at bounding box center [259, 286] width 7 height 7
click at [0, 0] on input "checkbox" at bounding box center [0, 0] width 0 height 0
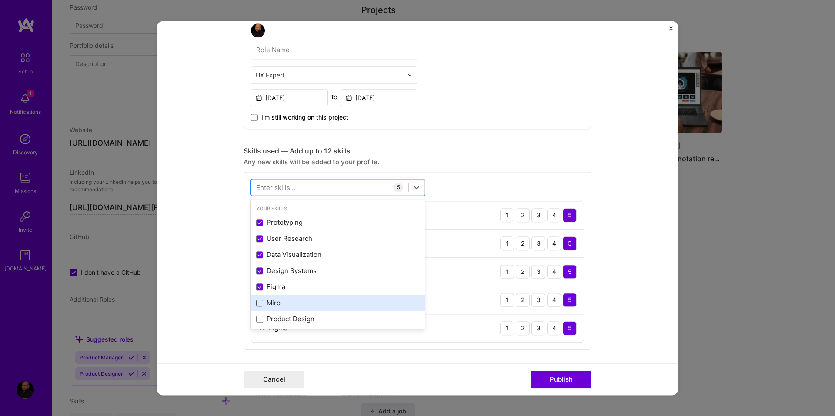
click at [257, 302] on span at bounding box center [259, 303] width 7 height 7
click at [0, 0] on input "checkbox" at bounding box center [0, 0] width 0 height 0
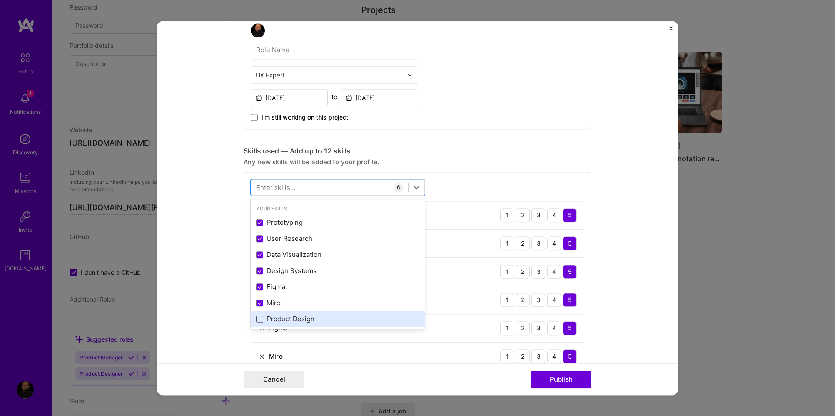
click at [256, 320] on span at bounding box center [259, 319] width 7 height 7
click at [0, 0] on input "checkbox" at bounding box center [0, 0] width 0 height 0
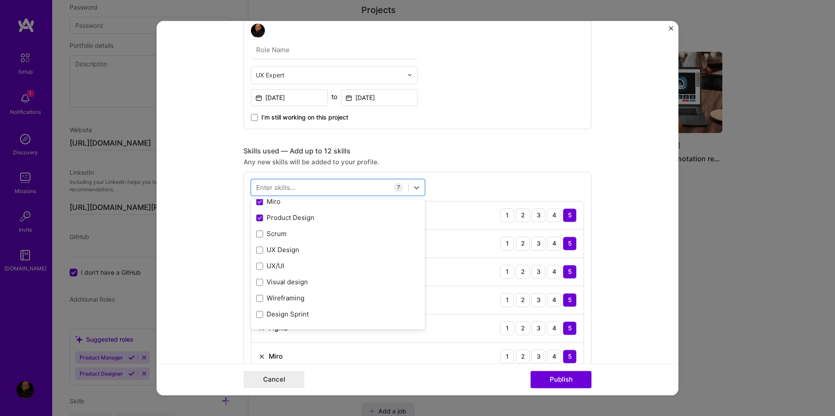
scroll to position [130, 0]
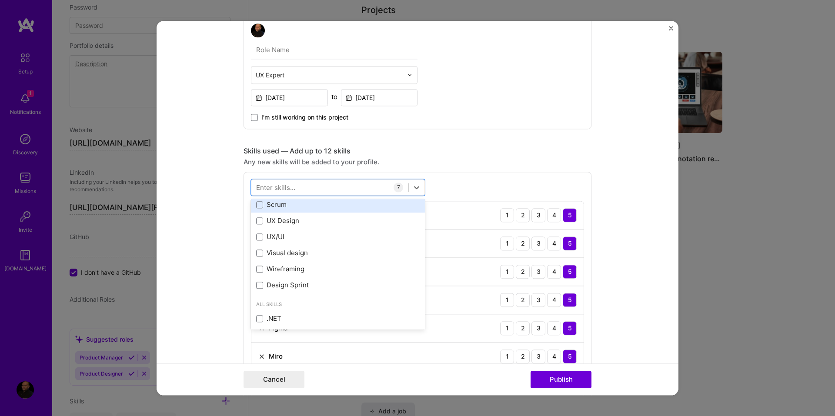
click at [256, 210] on div "Scrum" at bounding box center [338, 205] width 174 height 16
click at [256, 222] on span at bounding box center [259, 220] width 7 height 7
click at [0, 0] on input "checkbox" at bounding box center [0, 0] width 0 height 0
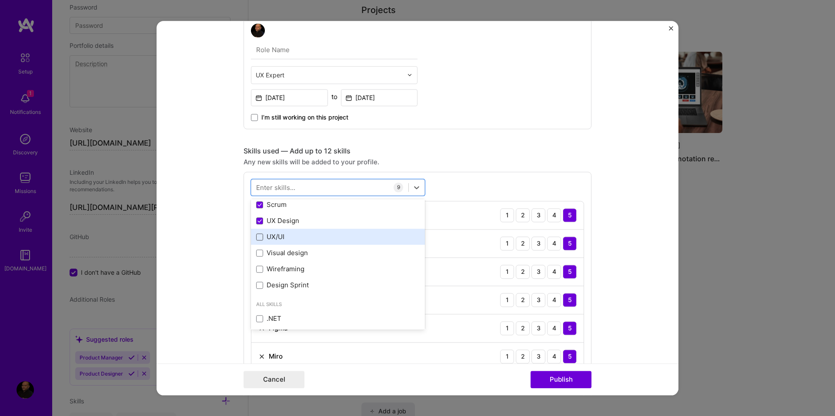
click at [256, 234] on span at bounding box center [259, 236] width 7 height 7
click at [0, 0] on input "checkbox" at bounding box center [0, 0] width 0 height 0
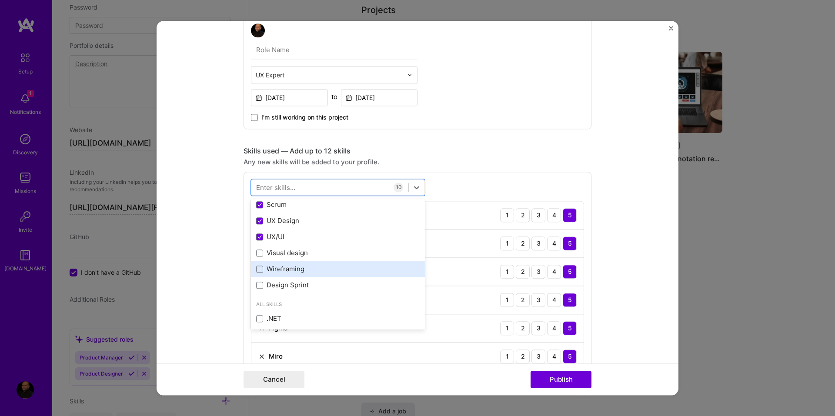
click at [256, 266] on label at bounding box center [259, 269] width 7 height 7
click at [0, 0] on input "checkbox" at bounding box center [0, 0] width 0 height 0
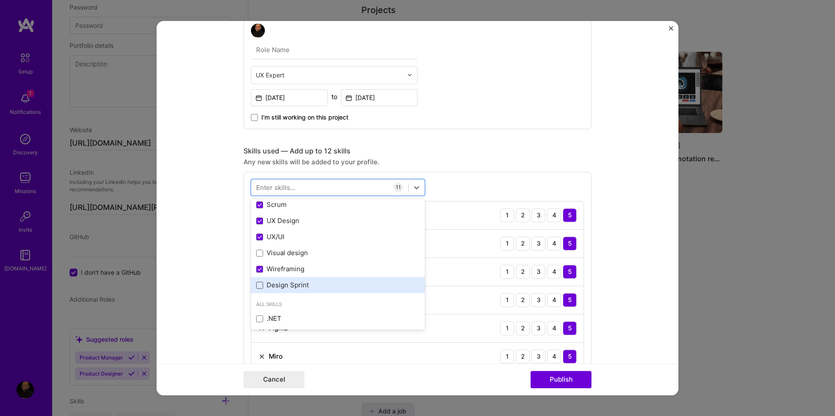
click at [256, 282] on span at bounding box center [259, 285] width 7 height 7
click at [0, 0] on input "checkbox" at bounding box center [0, 0] width 0 height 0
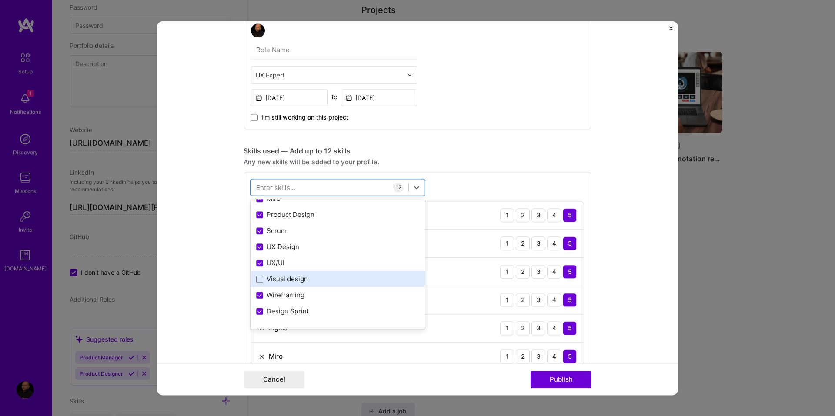
scroll to position [87, 0]
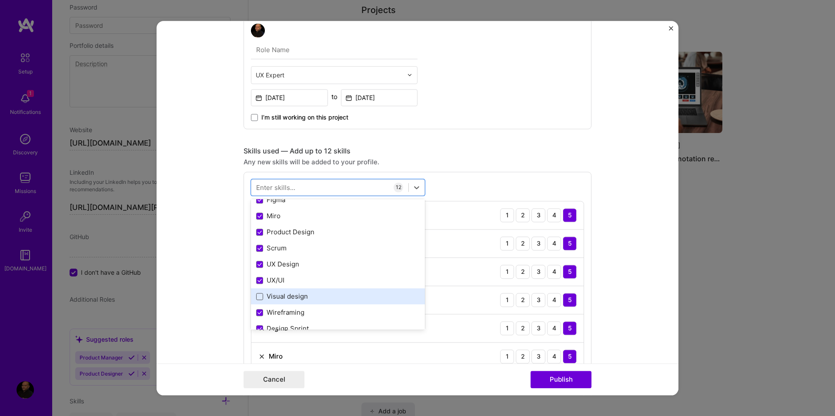
click at [256, 296] on span at bounding box center [259, 296] width 7 height 7
click at [0, 0] on input "checkbox" at bounding box center [0, 0] width 0 height 0
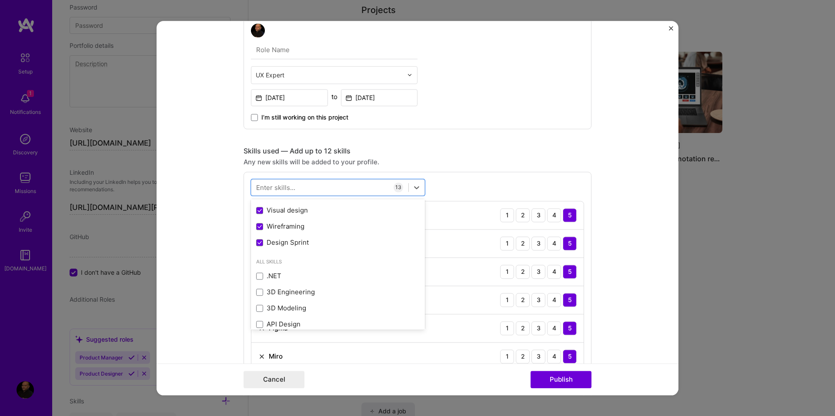
scroll to position [174, 0]
click at [621, 256] on form "Project title Civic Tech Platform Company Project industry Industry Project Lin…" at bounding box center [417, 208] width 522 height 374
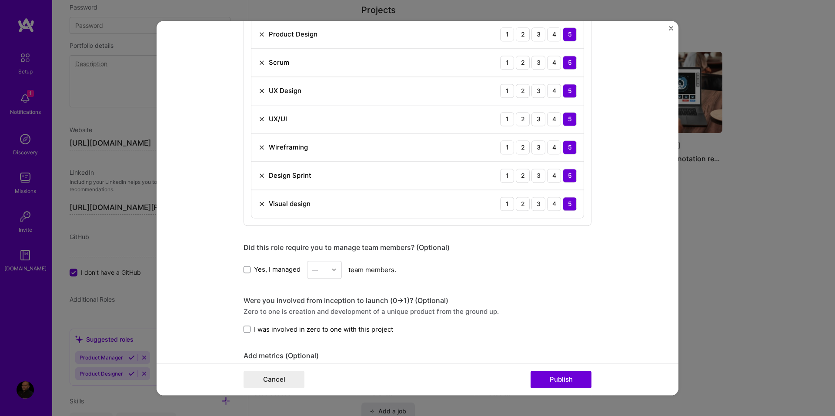
scroll to position [956, 0]
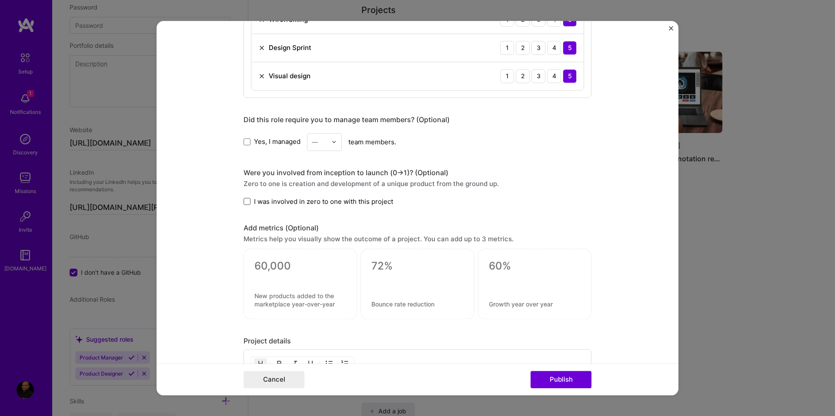
click at [243, 202] on span at bounding box center [246, 201] width 7 height 7
click at [0, 0] on input "I was involved in zero to one with this project" at bounding box center [0, 0] width 0 height 0
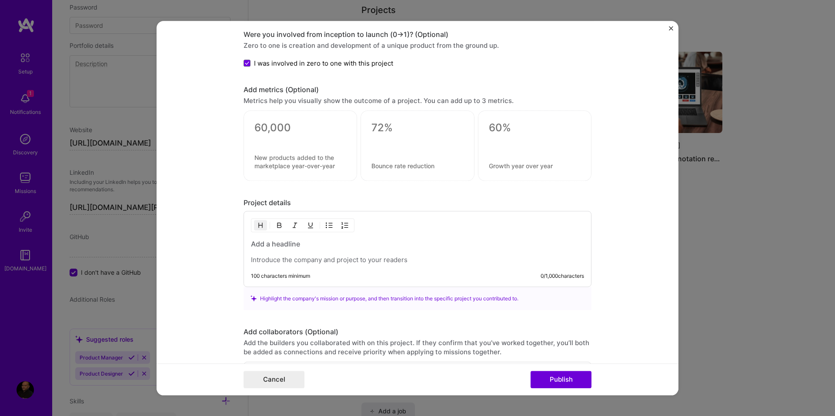
scroll to position [1130, 0]
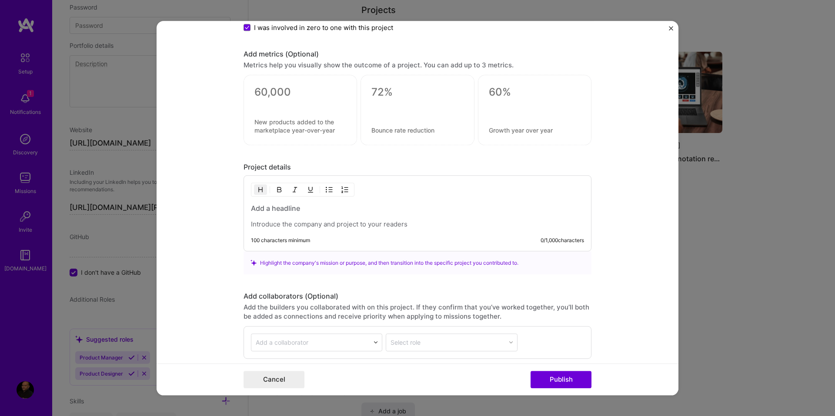
click at [287, 219] on div at bounding box center [417, 215] width 333 height 25
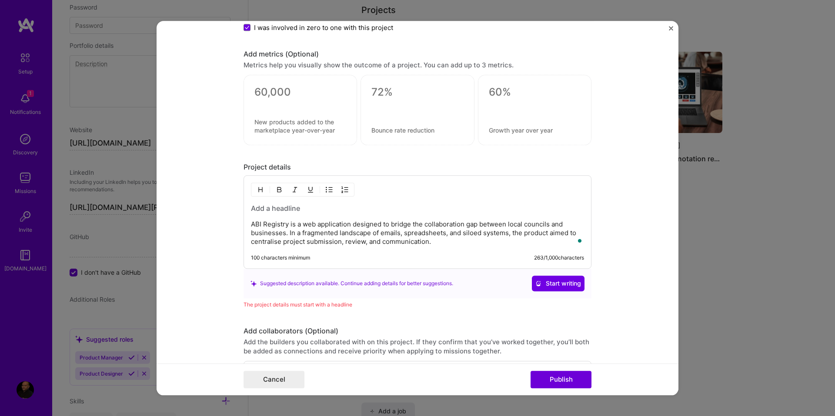
click at [434, 241] on p "ABI Registry is a web application designed to bridge the collaboration gap betw…" at bounding box center [417, 233] width 333 height 26
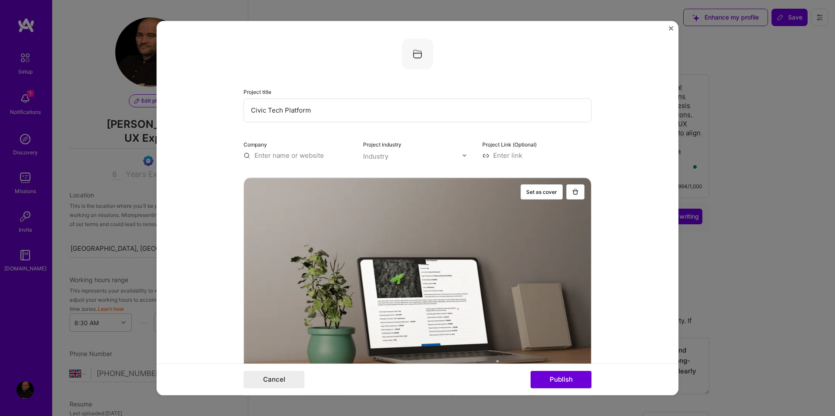
select select "GB"
select select "Right Now"
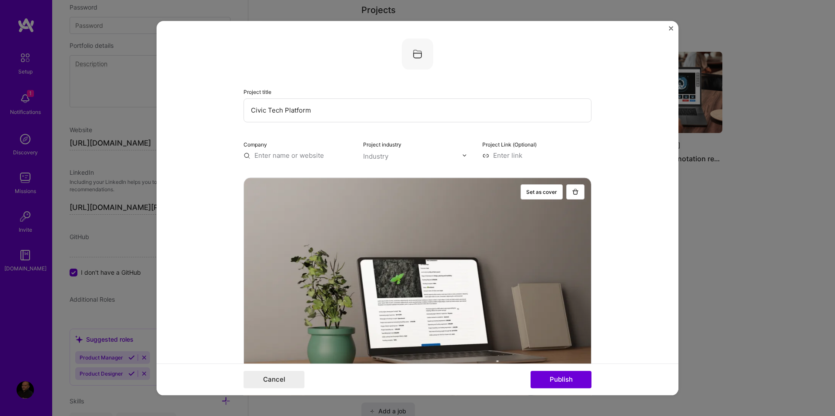
scroll to position [1130, 0]
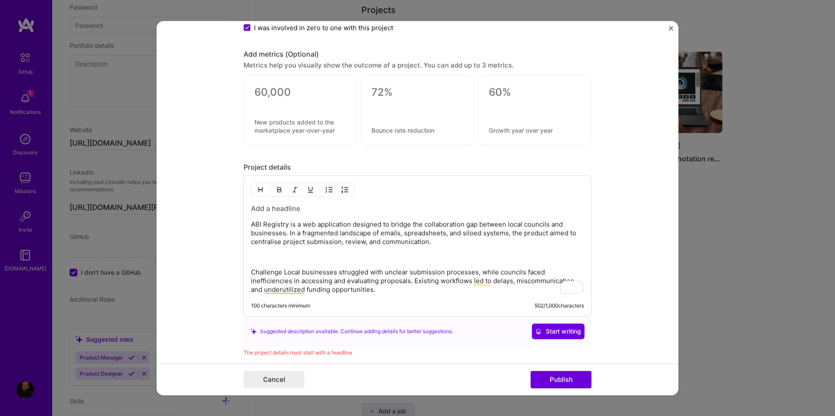
click at [280, 270] on p "Challenge Local businesses struggled with unclear submission processes, while c…" at bounding box center [417, 281] width 333 height 26
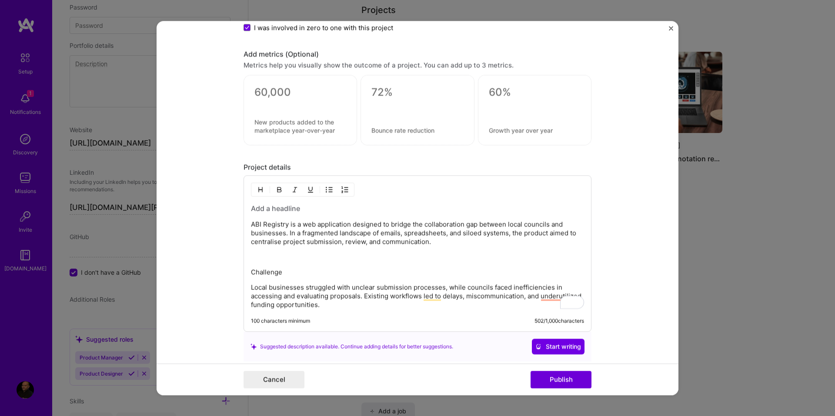
drag, startPoint x: 280, startPoint y: 274, endPoint x: 238, endPoint y: 274, distance: 42.6
click at [238, 274] on form "Project title Civic Tech Platform Company Project industry Industry Project Lin…" at bounding box center [417, 208] width 522 height 374
click at [276, 192] on img "button" at bounding box center [279, 189] width 7 height 7
click at [255, 253] on p "To enrich screen reader interactions, please activate Accessibility in Grammarl…" at bounding box center [417, 257] width 333 height 9
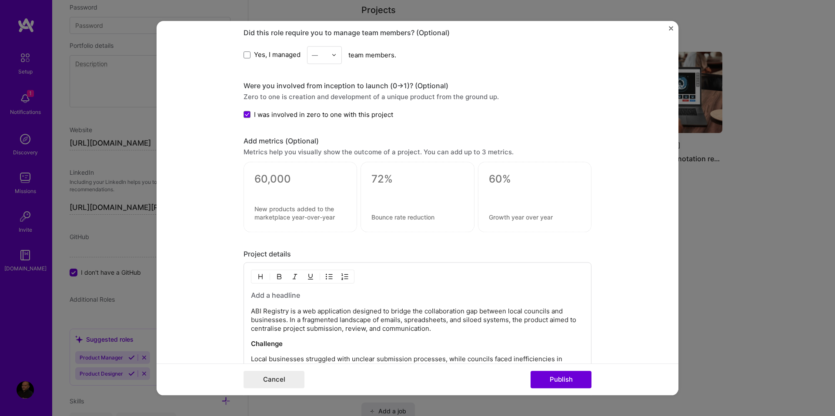
scroll to position [1043, 0]
click at [251, 310] on p "ABI Registry is a web application designed to bridge the collaboration gap betw…" at bounding box center [417, 320] width 333 height 26
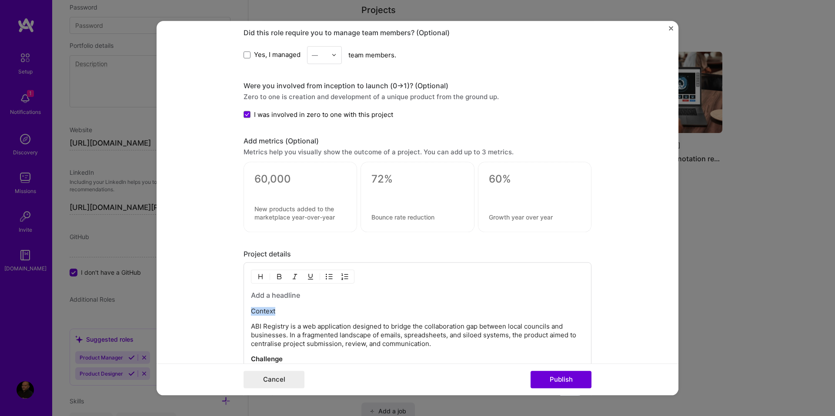
drag, startPoint x: 273, startPoint y: 311, endPoint x: 248, endPoint y: 314, distance: 25.0
click at [251, 314] on p "Context" at bounding box center [417, 311] width 333 height 9
click at [276, 280] on img "button" at bounding box center [279, 276] width 7 height 7
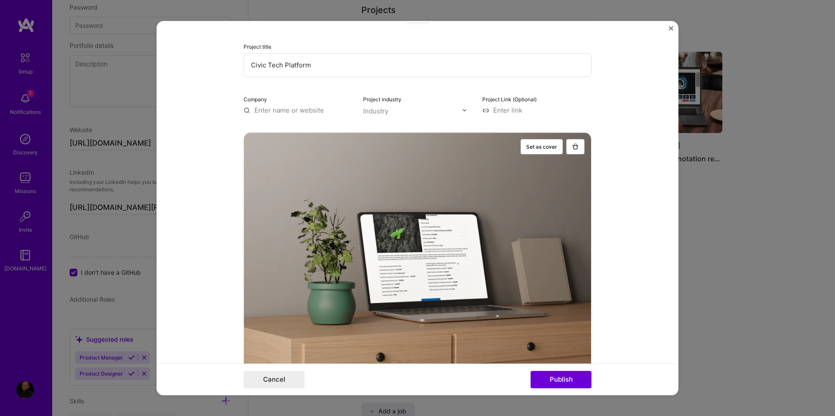
scroll to position [0, 0]
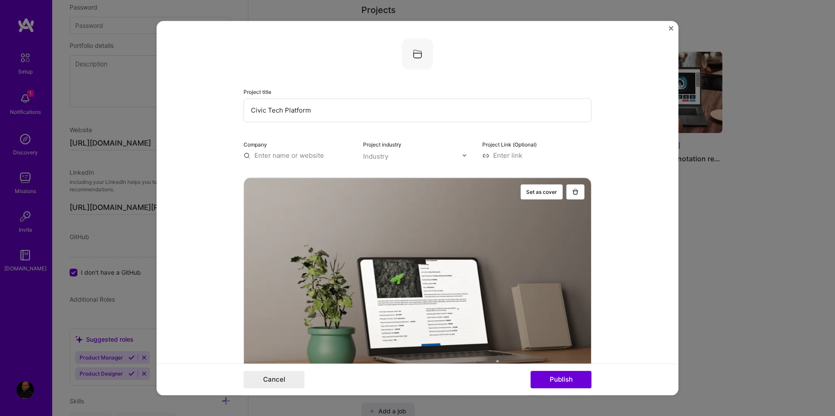
drag, startPoint x: 309, startPoint y: 111, endPoint x: 241, endPoint y: 113, distance: 67.4
click at [243, 113] on input "Civic Tech Platform" at bounding box center [417, 110] width 348 height 24
click at [223, 190] on form "Project title Civic Tech Platform Company Project industry Industry Project Lin…" at bounding box center [417, 208] width 522 height 374
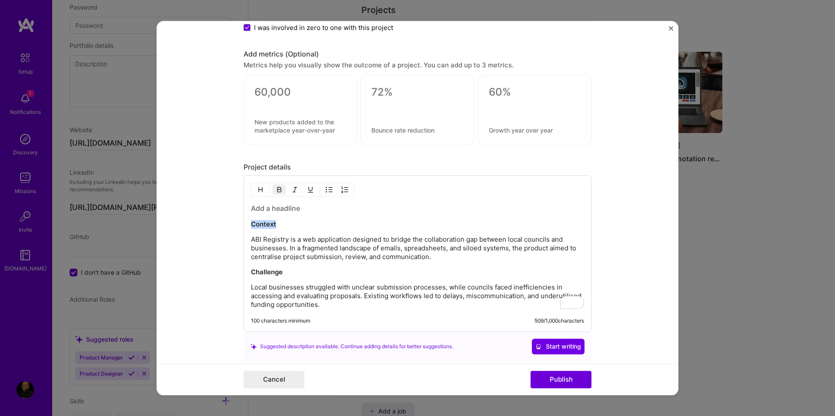
click at [272, 210] on h3 "To enrich screen reader interactions, please activate Accessibility in Grammarl…" at bounding box center [417, 208] width 333 height 10
click at [285, 211] on h3 "To enrich screen reader interactions, please activate Accessibility in Grammarl…" at bounding box center [417, 208] width 333 height 10
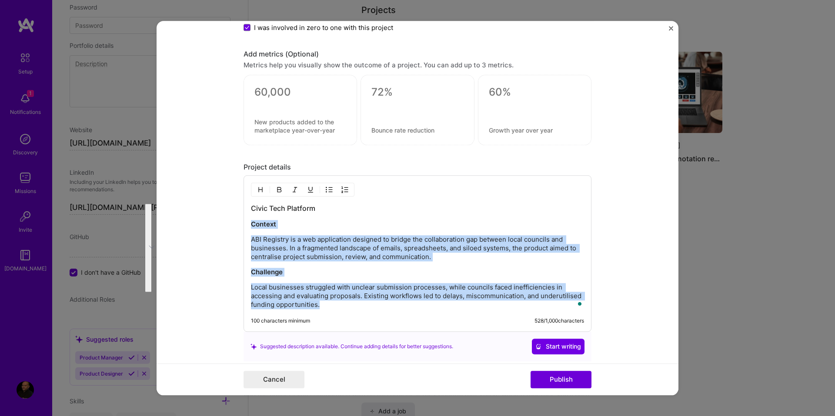
drag, startPoint x: 320, startPoint y: 306, endPoint x: 233, endPoint y: 226, distance: 117.8
click at [233, 226] on form "Project title Civic Tech Platform Company Project industry Industry Project Lin…" at bounding box center [417, 208] width 522 height 374
copy div "Context ABI Registry is a web application designed to bridge the collaboration …"
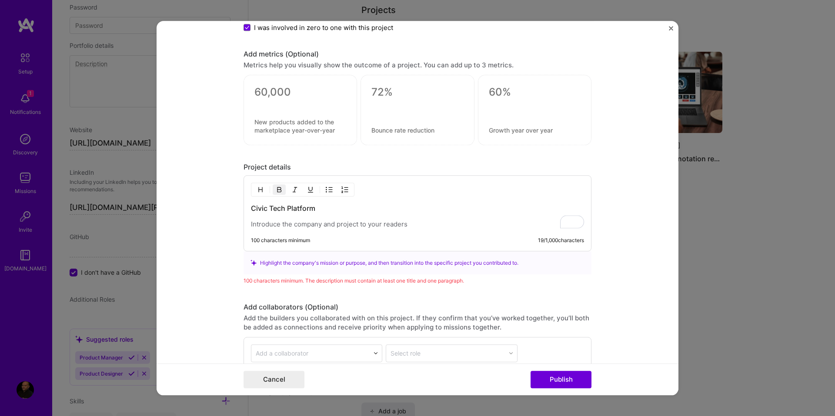
click at [210, 202] on form "Project title Civic Tech Platform Company Project industry Industry Project Lin…" at bounding box center [417, 208] width 522 height 374
click at [290, 228] on p "To enrich screen reader interactions, please activate Accessibility in Grammarl…" at bounding box center [417, 224] width 333 height 9
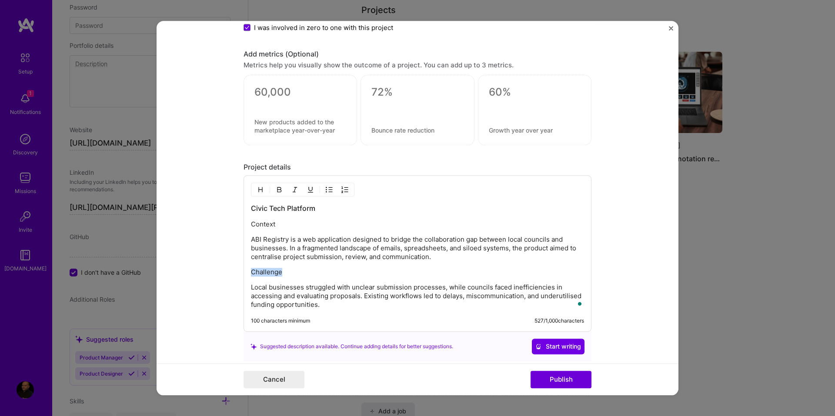
drag, startPoint x: 279, startPoint y: 271, endPoint x: 248, endPoint y: 271, distance: 31.3
click at [251, 271] on p "Challenge" at bounding box center [417, 272] width 333 height 9
click at [276, 193] on img "button" at bounding box center [279, 189] width 7 height 7
drag, startPoint x: 273, startPoint y: 226, endPoint x: 249, endPoint y: 225, distance: 23.9
click at [251, 225] on p "Context" at bounding box center [417, 224] width 333 height 9
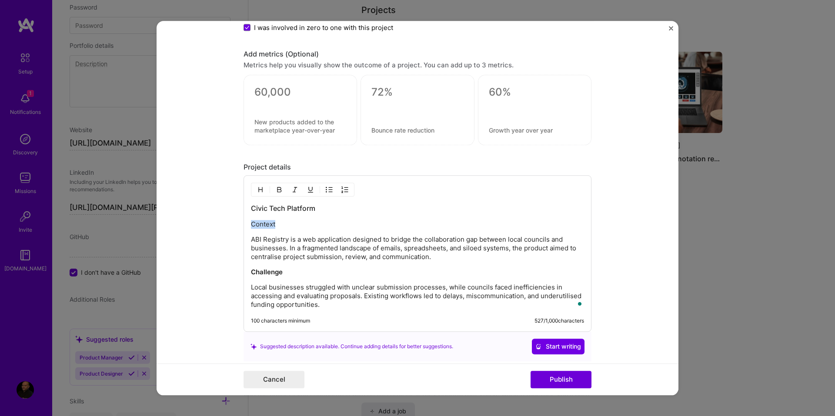
click at [276, 193] on img "button" at bounding box center [279, 189] width 7 height 7
drag, startPoint x: 320, startPoint y: 210, endPoint x: 240, endPoint y: 207, distance: 80.9
click at [240, 207] on div "Project title Civic Tech Platform Company Project industry Industry Project Lin…" at bounding box center [417, 208] width 522 height 374
click at [279, 190] on img "button" at bounding box center [279, 189] width 7 height 7
click at [320, 249] on p "ABI Registry is a web application designed to bridge the collaboration gap betw…" at bounding box center [417, 248] width 333 height 26
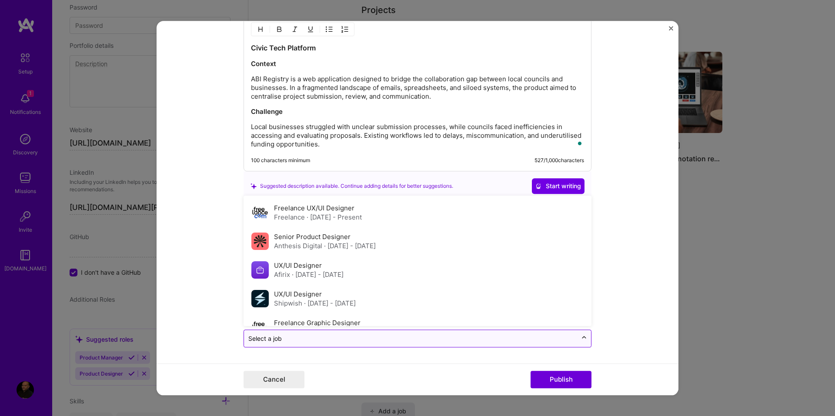
click at [580, 340] on icon at bounding box center [583, 337] width 7 height 9
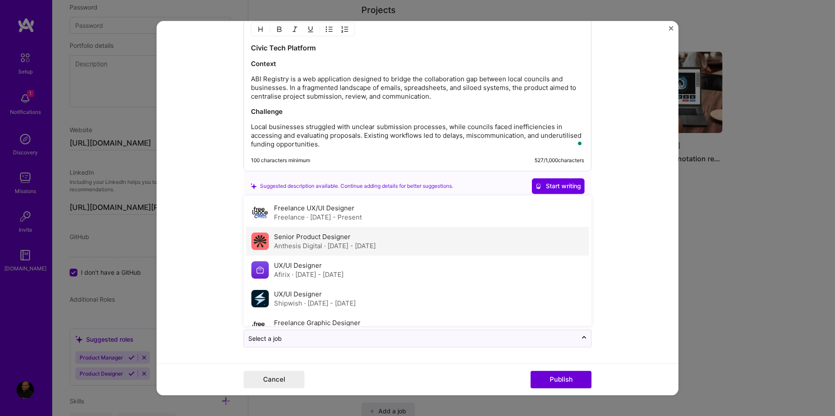
click at [323, 238] on label "Senior Product Designer" at bounding box center [312, 237] width 77 height 8
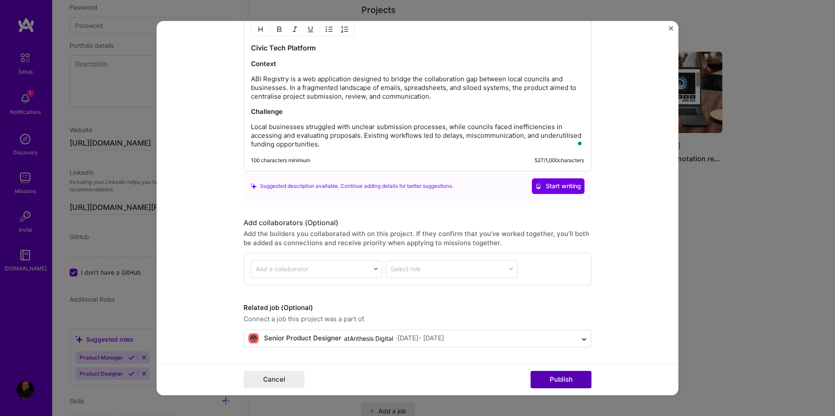
click at [553, 376] on button "Publish" at bounding box center [560, 379] width 61 height 17
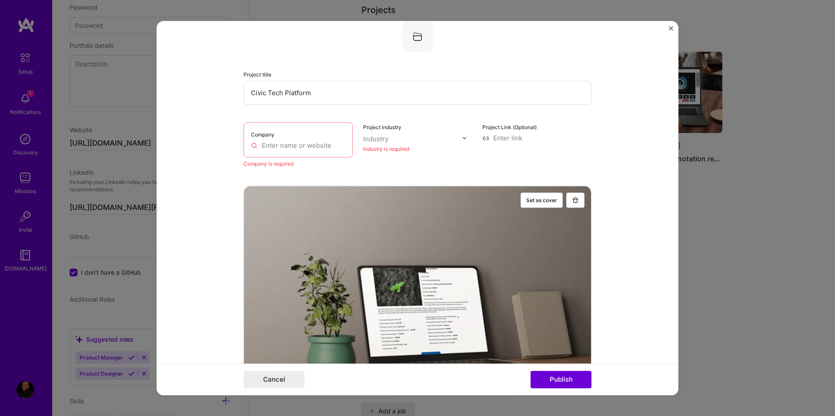
click at [318, 148] on input "text" at bounding box center [298, 145] width 94 height 9
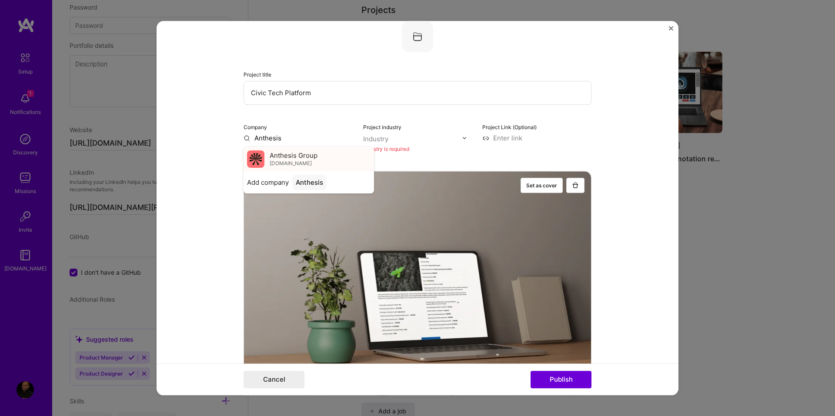
click at [301, 158] on span "Anthesis Group" at bounding box center [294, 155] width 48 height 9
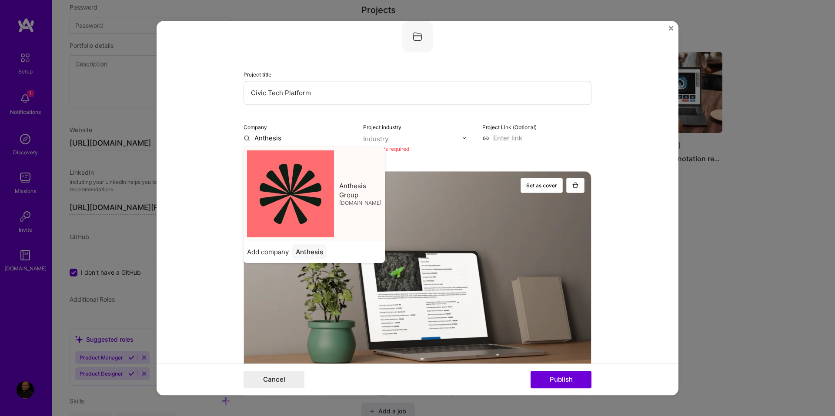
type input "Anthesis Group"
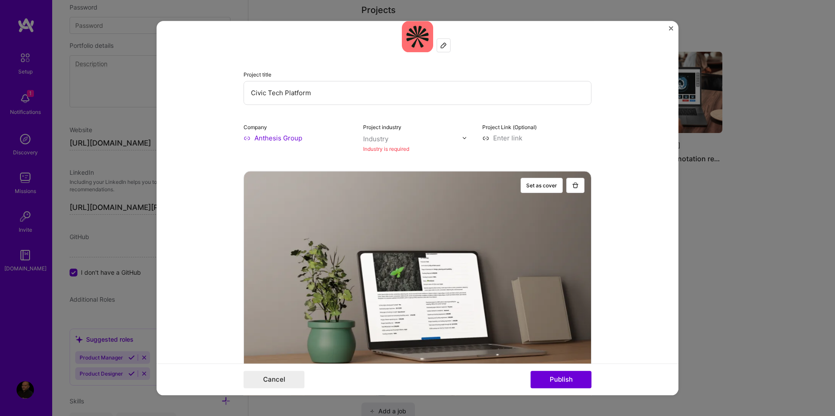
click at [462, 140] on img at bounding box center [464, 137] width 5 height 5
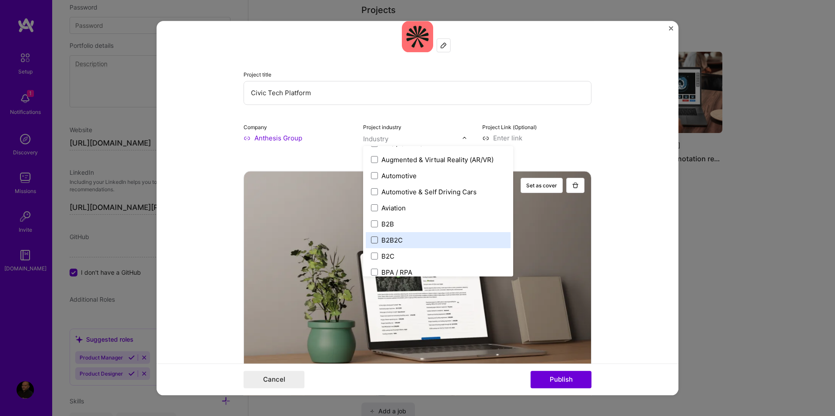
click at [371, 240] on span at bounding box center [374, 239] width 7 height 7
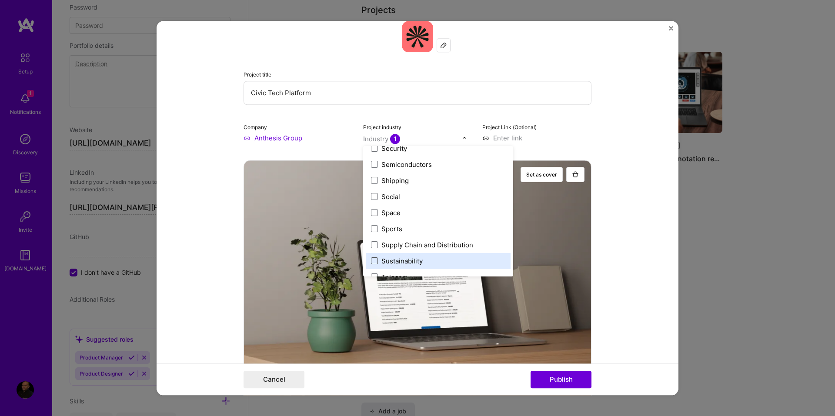
click at [372, 261] on span at bounding box center [374, 260] width 7 height 7
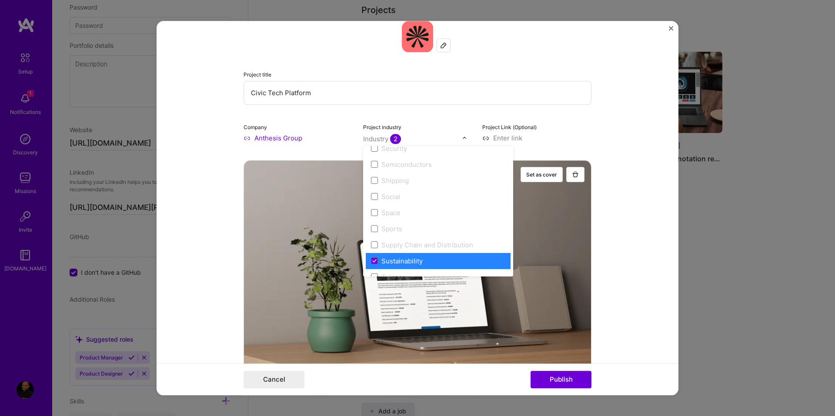
click at [622, 133] on form "Project title Civic Tech Platform Company Anthesis Group Project industry optio…" at bounding box center [417, 208] width 522 height 374
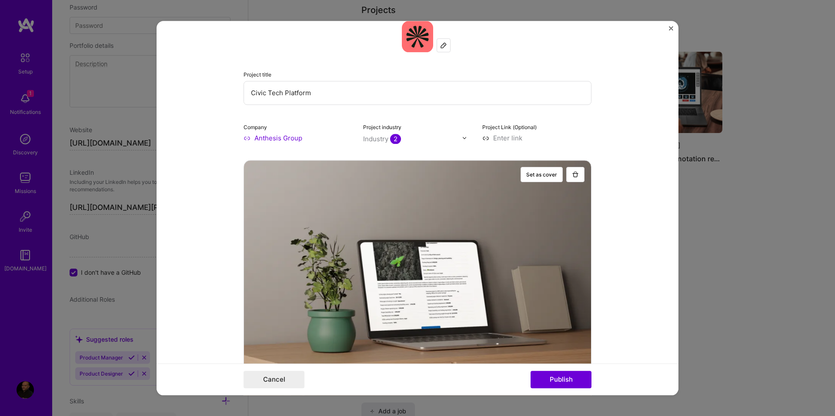
click at [505, 141] on input at bounding box center [536, 137] width 109 height 9
paste input "[URL][DOMAIN_NAME]"
type input "[URL][DOMAIN_NAME]"
click at [641, 190] on form "Project title Civic Tech Platform Company Anthesis Group Project industry Indus…" at bounding box center [417, 208] width 522 height 374
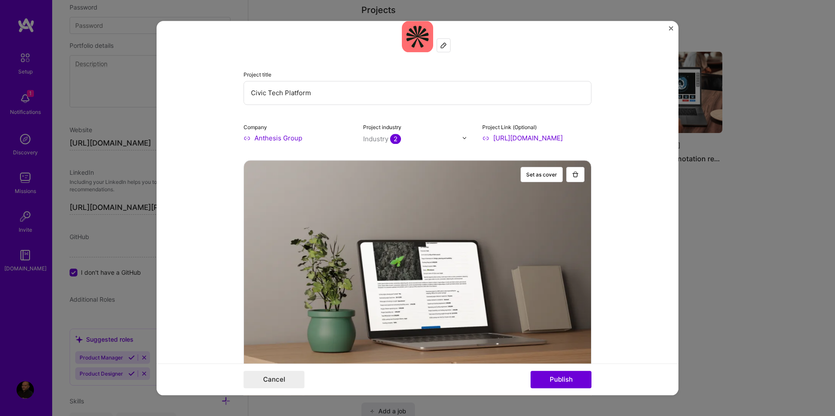
scroll to position [0, 0]
click at [566, 379] on button "Publish" at bounding box center [560, 379] width 61 height 17
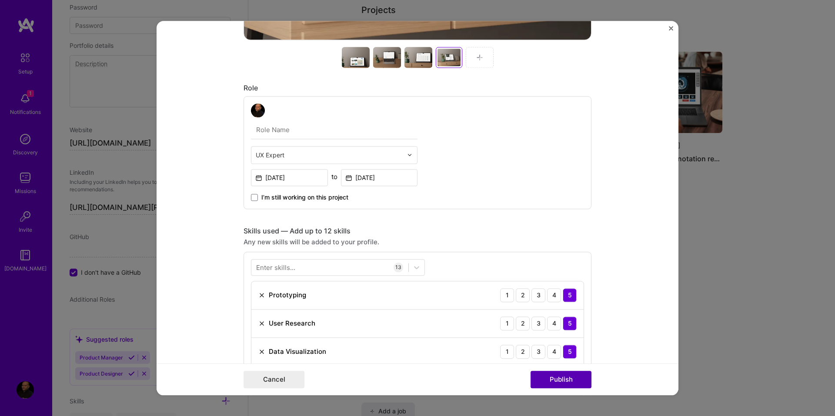
scroll to position [547, 0]
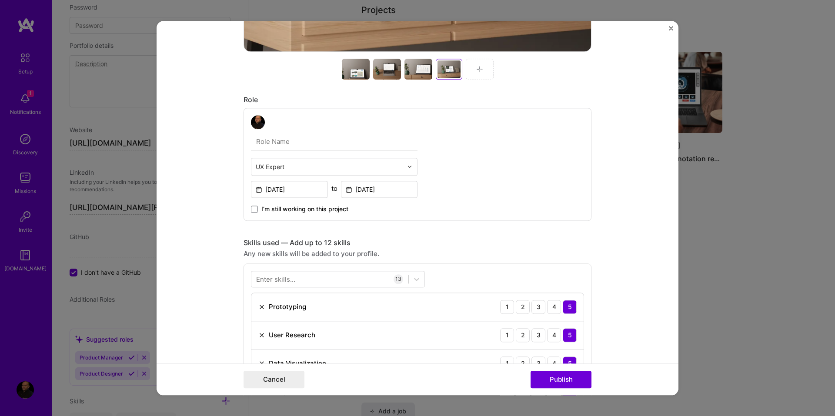
click at [274, 146] on input "text" at bounding box center [334, 142] width 166 height 18
type input "UX/UI designer"
click at [555, 379] on button "Publish" at bounding box center [560, 379] width 61 height 17
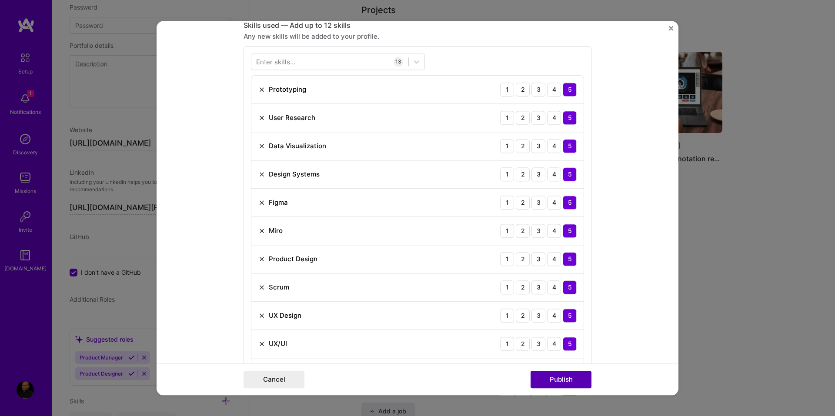
click at [553, 375] on button "Publish" at bounding box center [560, 379] width 61 height 17
click at [258, 344] on img at bounding box center [261, 343] width 7 height 7
click at [577, 380] on button "Publish" at bounding box center [560, 379] width 61 height 17
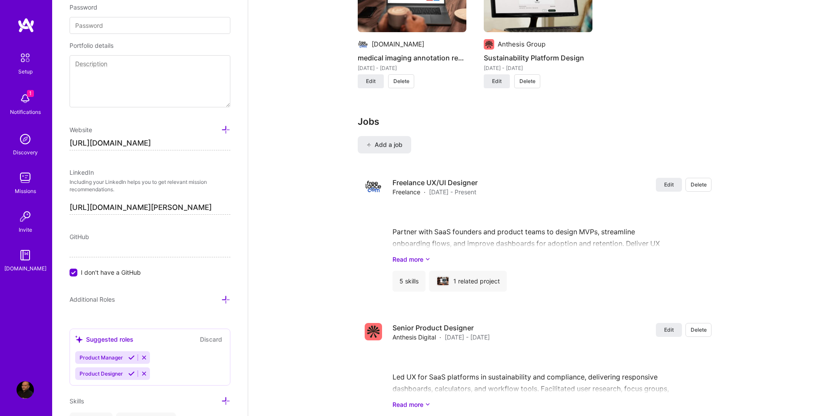
scroll to position [826, 0]
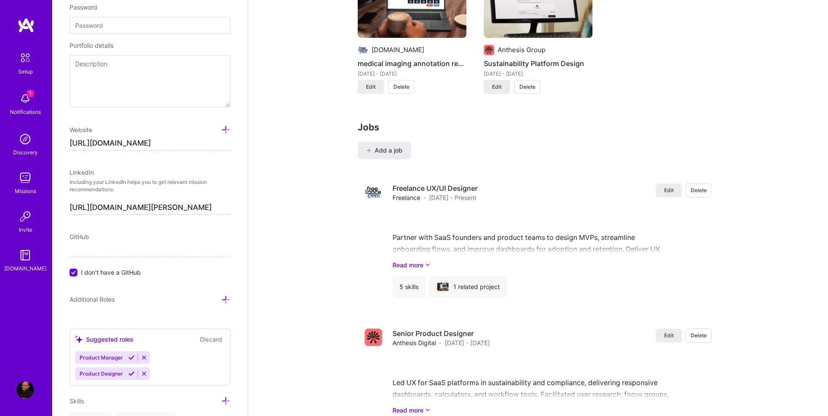
click at [130, 373] on icon at bounding box center [131, 373] width 7 height 7
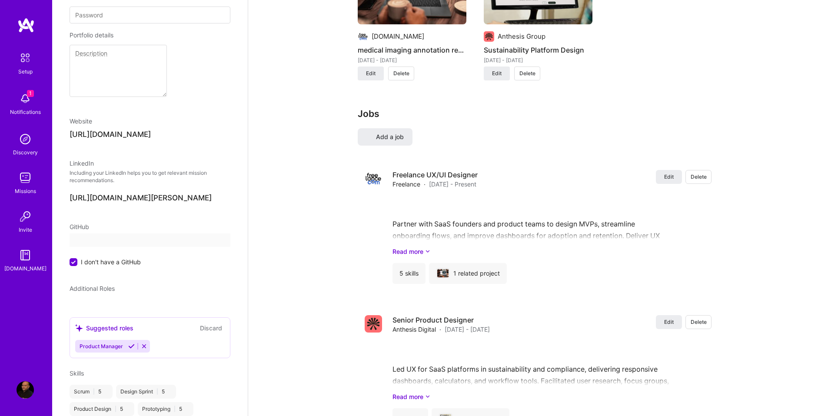
scroll to position [220, 0]
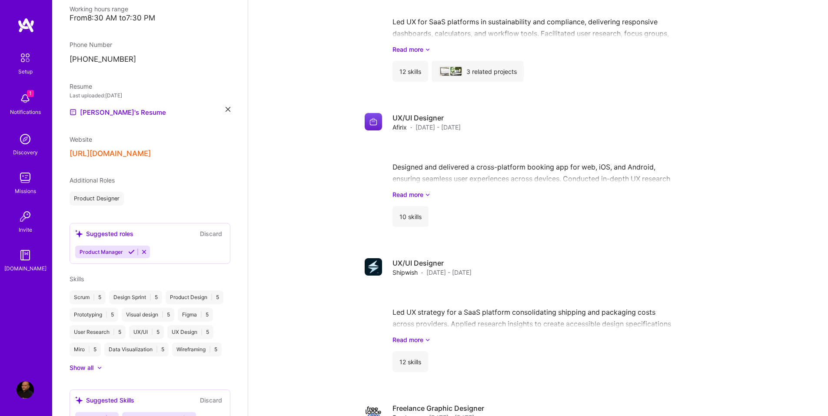
click at [172, 356] on div "Wireframing | 5" at bounding box center [197, 350] width 50 height 14
click at [143, 249] on icon at bounding box center [144, 252] width 7 height 7
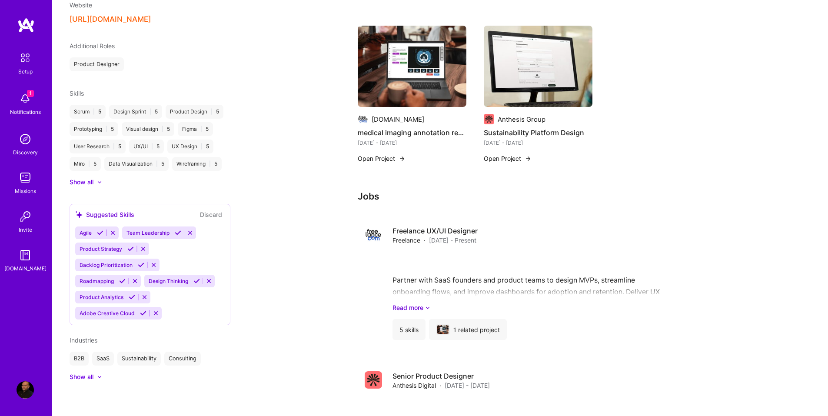
scroll to position [435, 0]
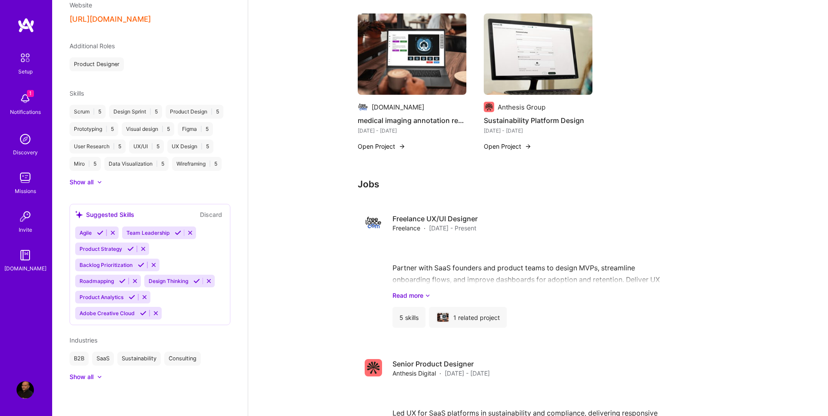
click at [23, 136] on img at bounding box center [25, 138] width 17 height 17
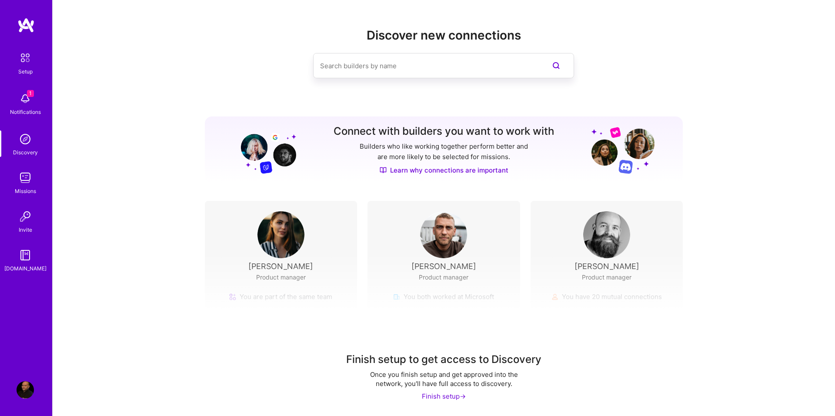
click at [33, 184] on img at bounding box center [25, 177] width 17 height 17
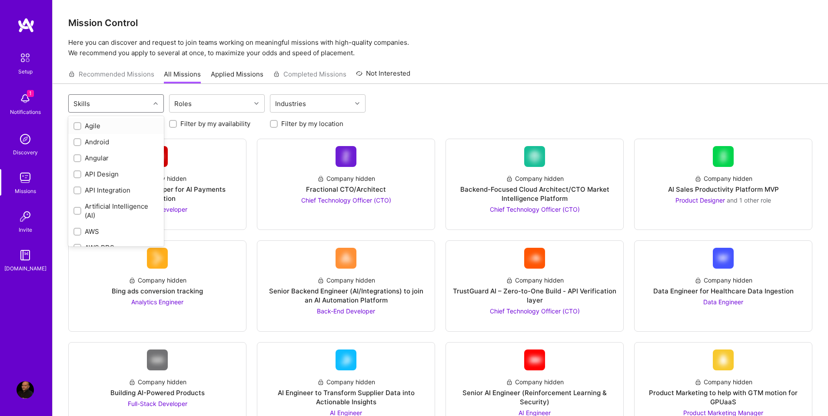
click at [155, 104] on icon at bounding box center [155, 103] width 4 height 4
click at [79, 123] on input "checkbox" at bounding box center [78, 126] width 6 height 6
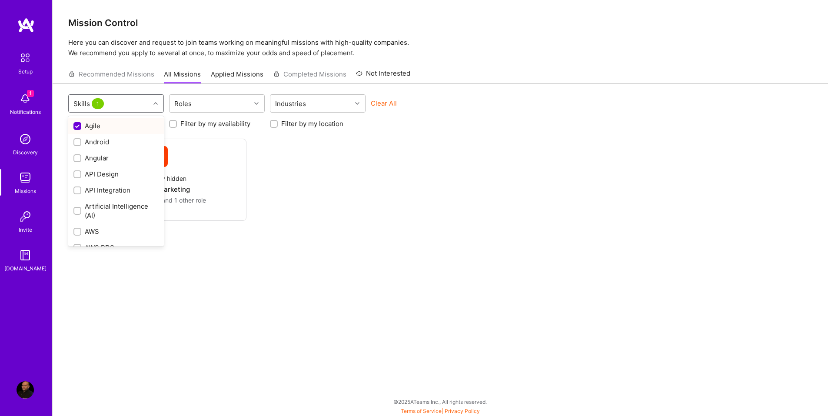
click at [80, 126] on input "checkbox" at bounding box center [78, 127] width 8 height 8
checkbox input "false"
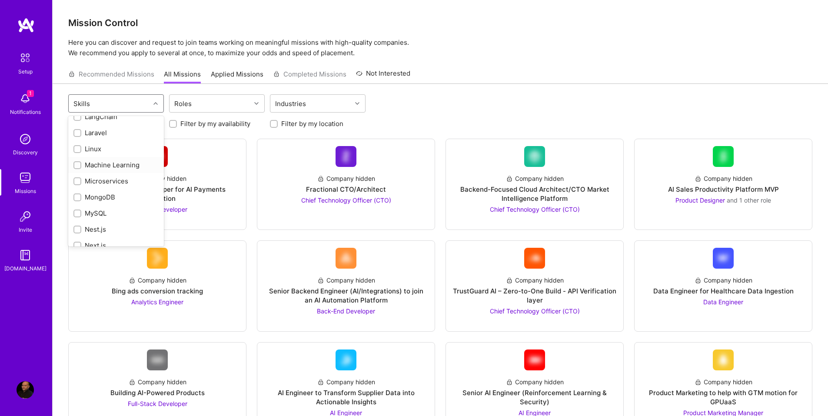
scroll to position [1146, 0]
click at [75, 188] on div at bounding box center [77, 189] width 8 height 8
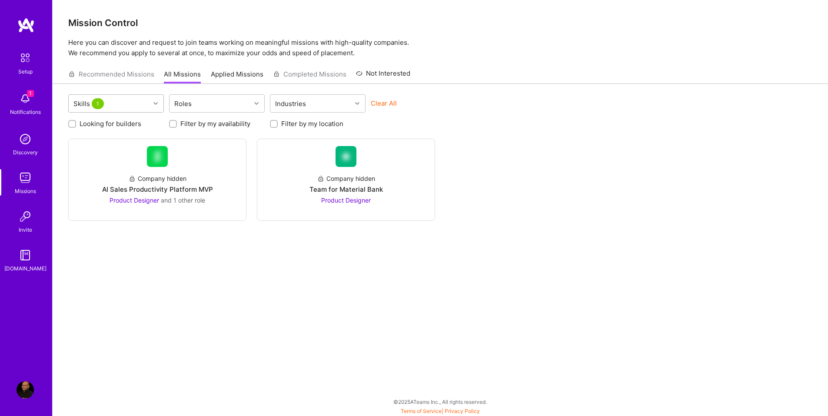
click at [153, 105] on icon at bounding box center [155, 103] width 4 height 4
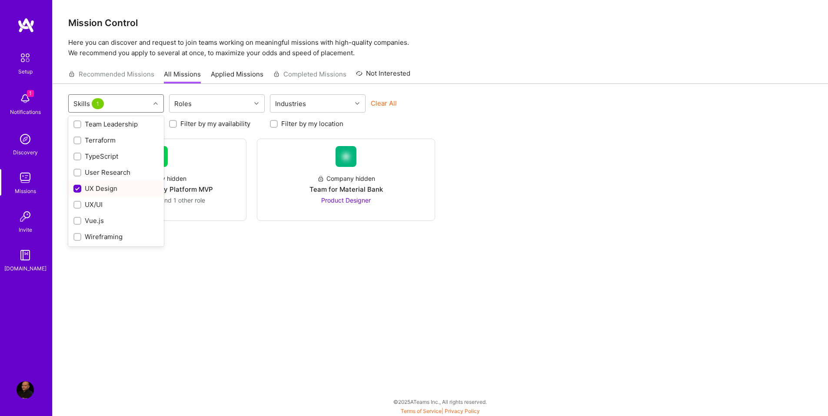
click at [79, 188] on input "checkbox" at bounding box center [78, 189] width 8 height 8
checkbox input "false"
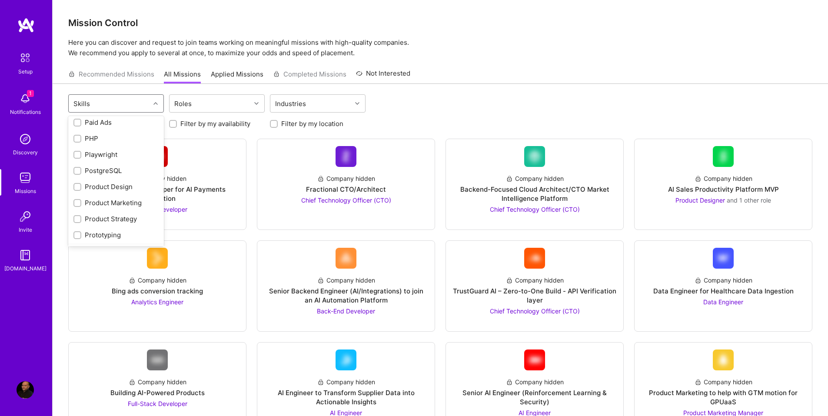
scroll to position [755, 0]
click at [77, 170] on input "checkbox" at bounding box center [78, 169] width 6 height 6
checkbox input "true"
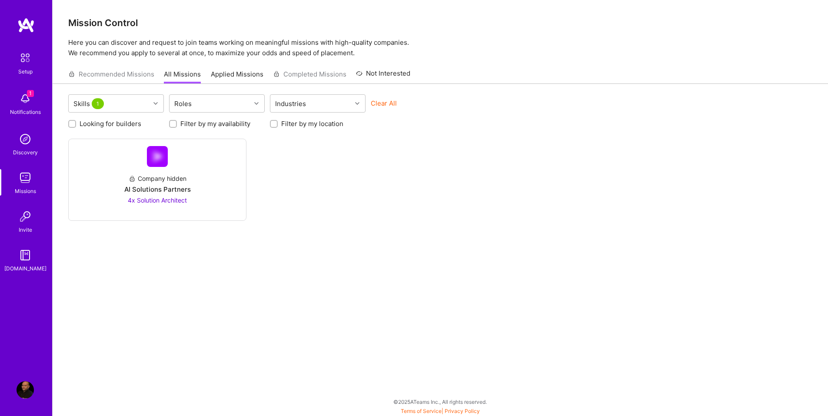
click at [227, 309] on div "Skills 1 Roles Industries Clear All Looking for builders Filter by my availabil…" at bounding box center [441, 250] width 776 height 333
click at [156, 192] on div "AI Solutions Partners" at bounding box center [157, 189] width 67 height 9
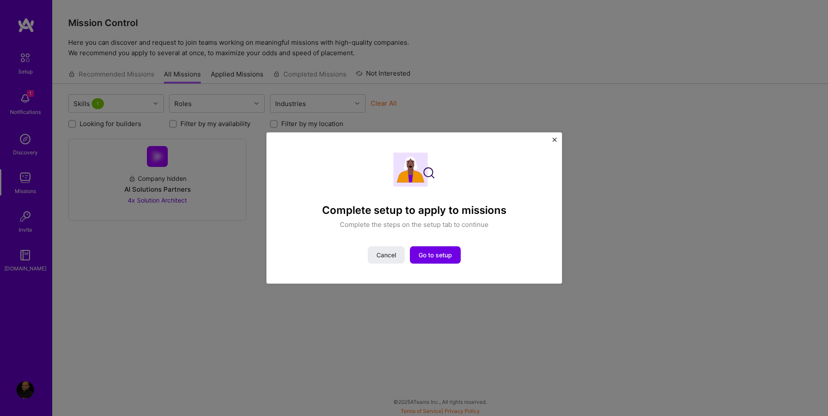
click at [555, 138] on img "Close" at bounding box center [555, 139] width 4 height 4
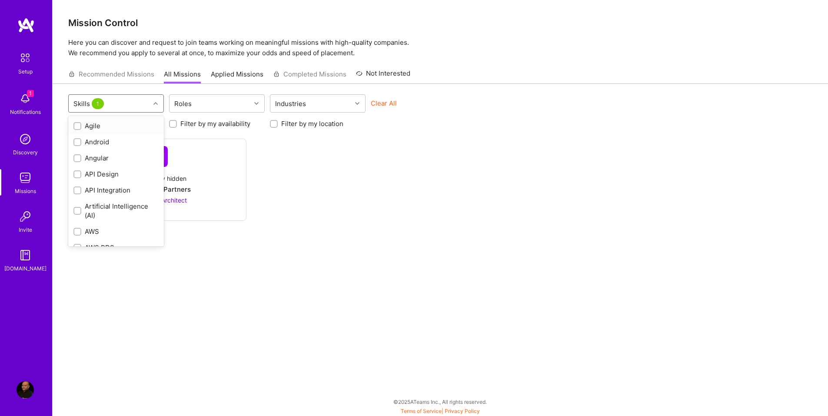
click at [157, 103] on icon at bounding box center [155, 103] width 4 height 4
click at [76, 191] on input "checkbox" at bounding box center [78, 189] width 6 height 6
checkbox input "true"
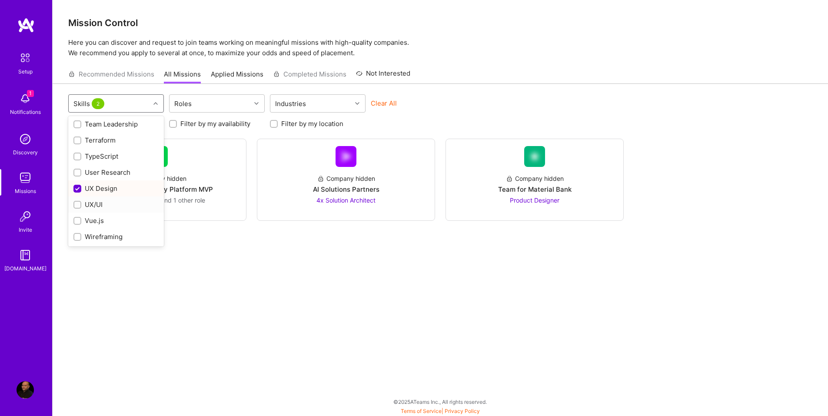
click at [77, 203] on input "checkbox" at bounding box center [78, 205] width 6 height 6
checkbox input "true"
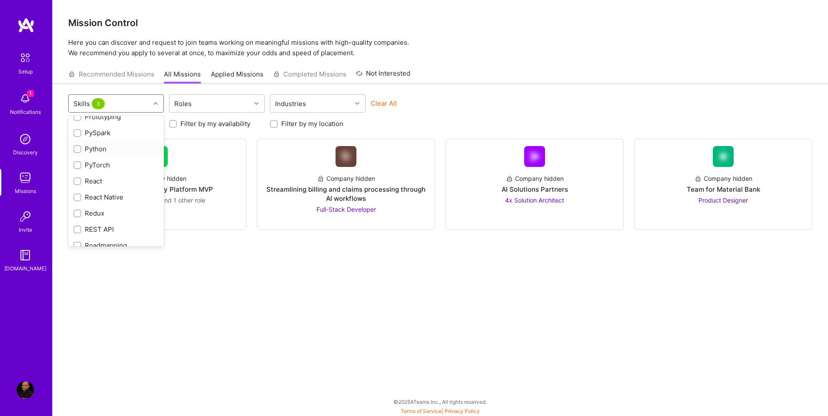
scroll to position [842, 0]
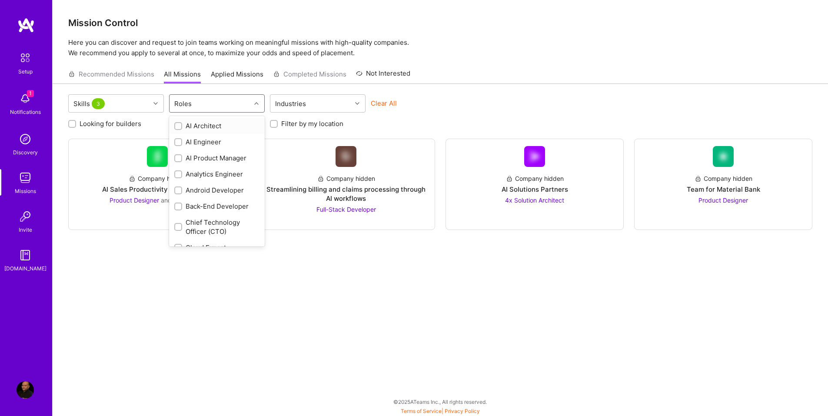
click at [259, 104] on div at bounding box center [257, 103] width 13 height 11
click at [174, 236] on div at bounding box center [178, 237] width 8 height 8
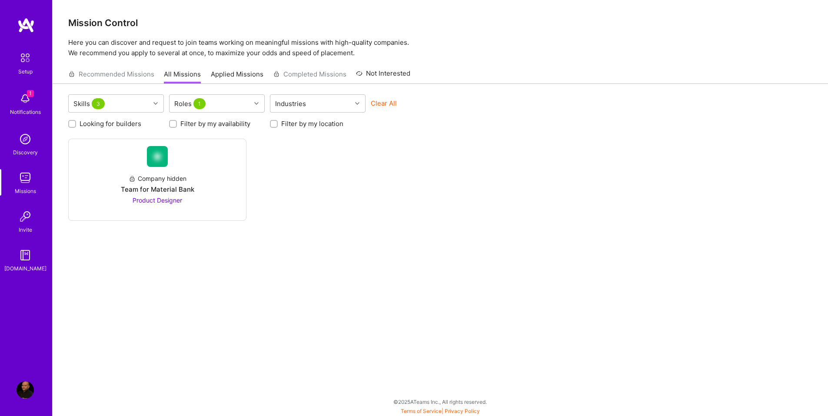
click at [27, 226] on div "Invite" at bounding box center [25, 229] width 13 height 9
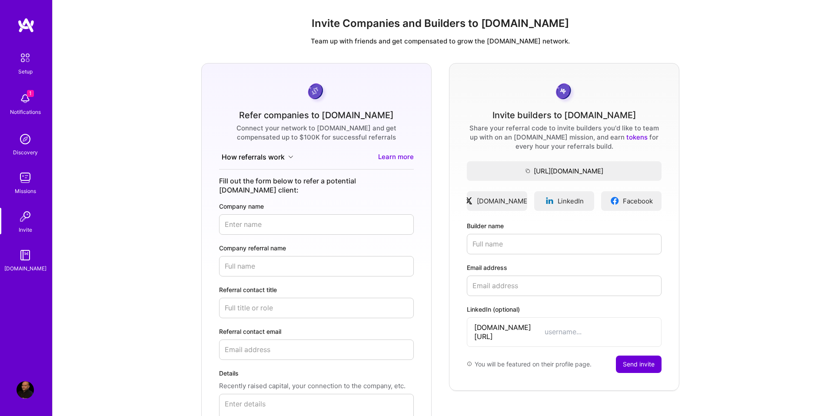
click at [26, 98] on img at bounding box center [25, 98] width 17 height 17
click at [26, 98] on div "Setup 1 Notifications Discovery Missions Invite [DOMAIN_NAME]" at bounding box center [26, 161] width 52 height 224
click at [26, 65] on img at bounding box center [25, 58] width 18 height 18
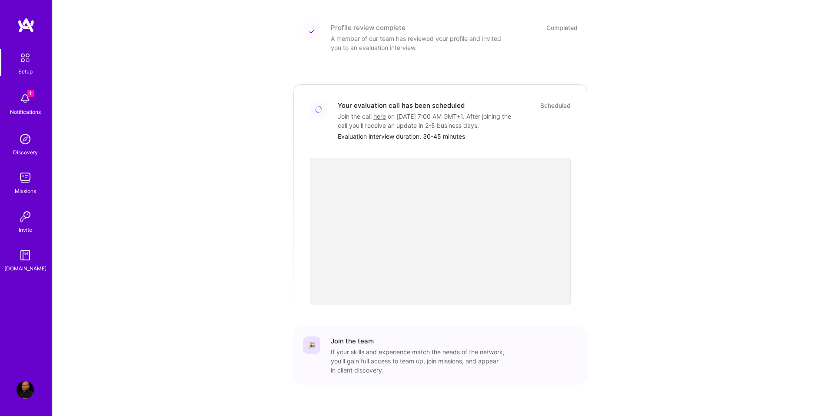
scroll to position [206, 0]
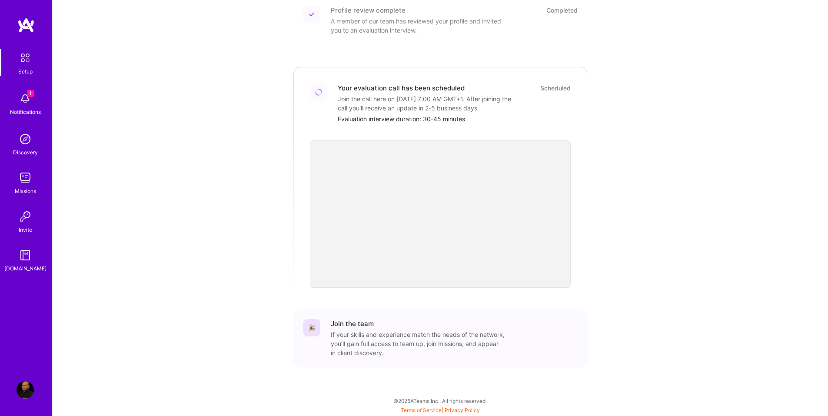
click at [22, 386] on img at bounding box center [25, 389] width 17 height 17
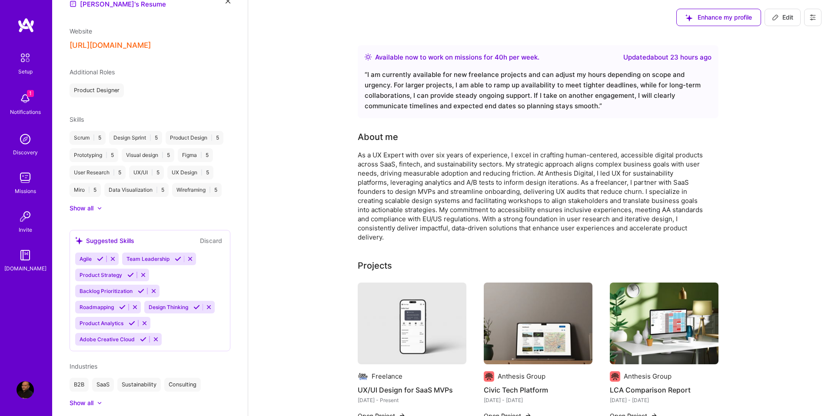
scroll to position [361, 0]
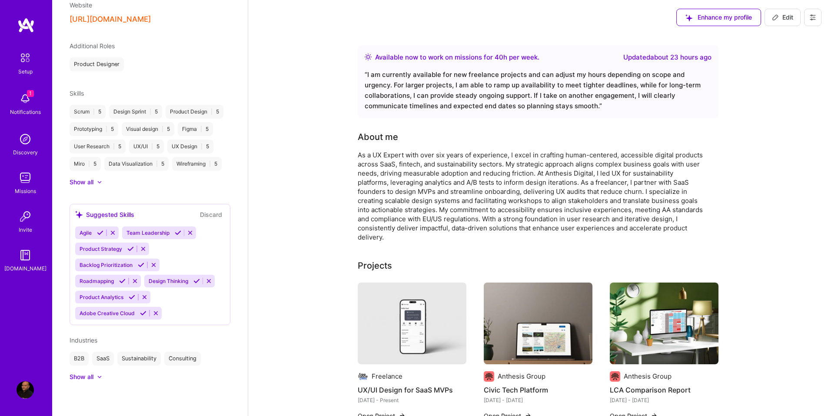
click at [100, 377] on icon at bounding box center [99, 377] width 3 height 2
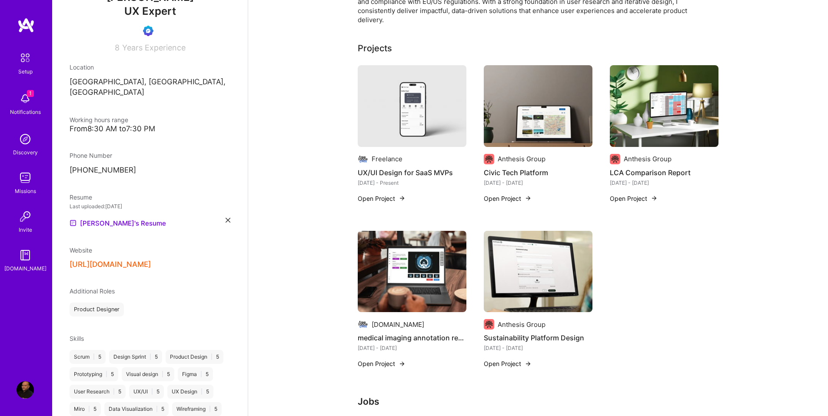
scroll to position [0, 0]
